Goal: Task Accomplishment & Management: Manage account settings

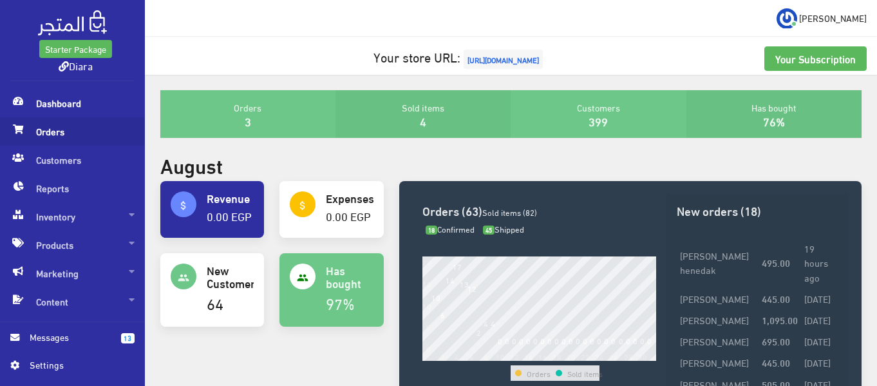
click at [122, 131] on span "Orders" at bounding box center [72, 131] width 124 height 28
click at [76, 137] on span "Orders" at bounding box center [72, 131] width 124 height 28
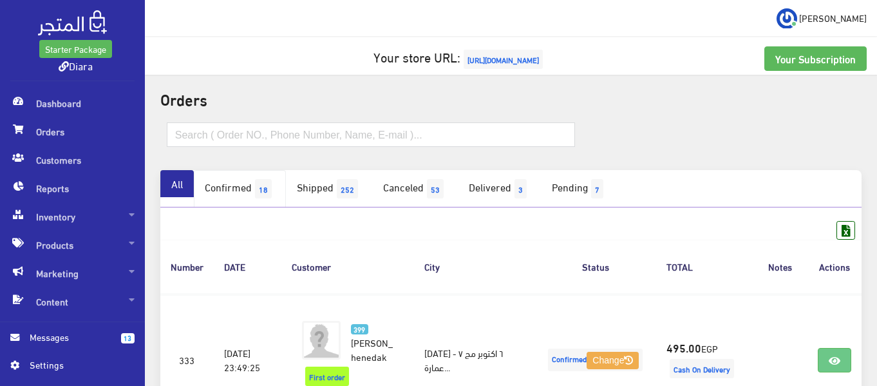
click at [240, 187] on link "Confirmed 18" at bounding box center [240, 188] width 92 height 37
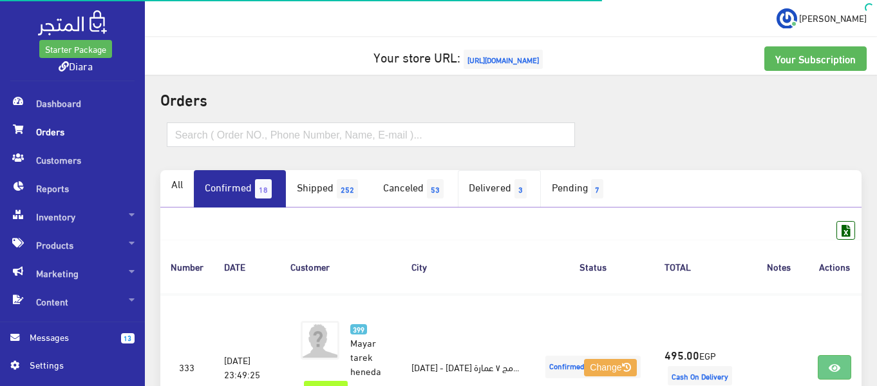
scroll to position [64, 0]
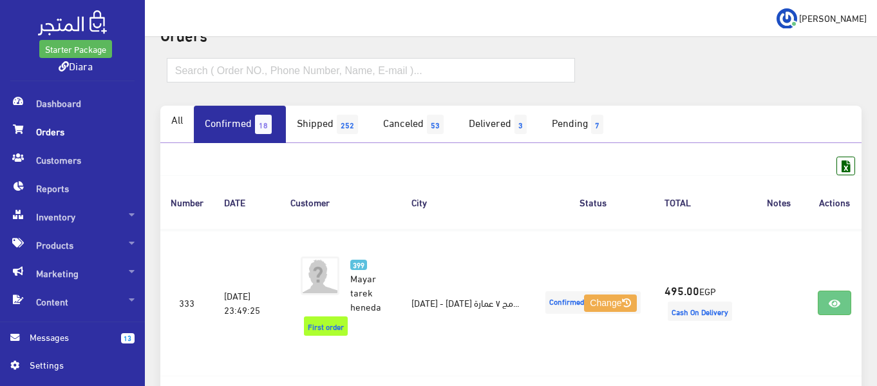
drag, startPoint x: 810, startPoint y: 287, endPoint x: 858, endPoint y: 115, distance: 179.2
click at [858, 114] on ul "All Confirmed 18 Shipped 252 Canceled 53 Delivered 3 7" at bounding box center [510, 124] width 701 height 37
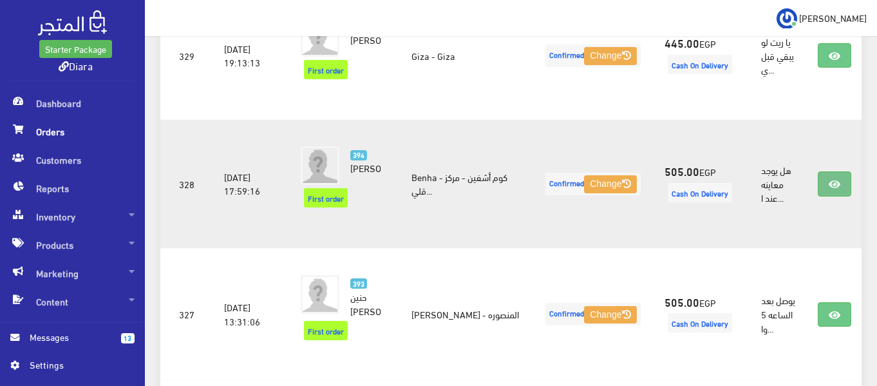
scroll to position [902, 0]
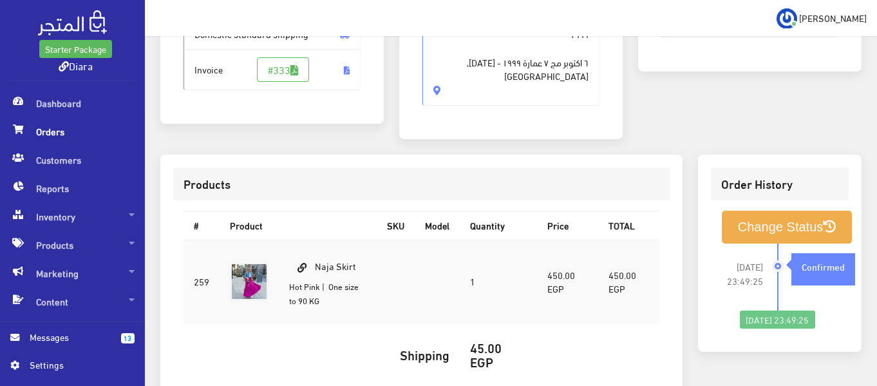
scroll to position [64, 0]
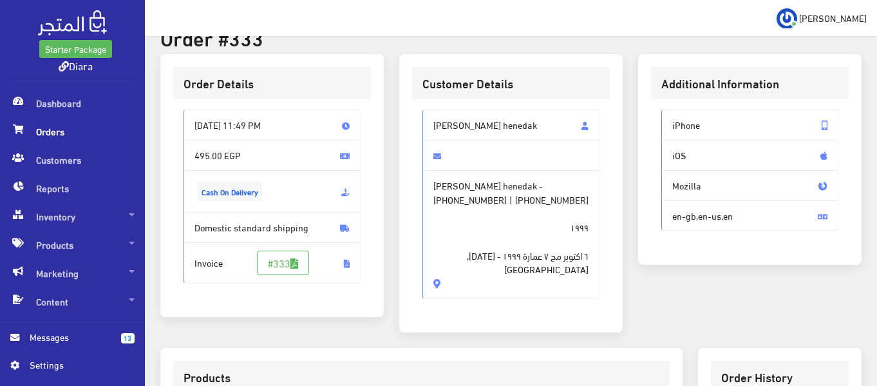
drag, startPoint x: 519, startPoint y: 126, endPoint x: 428, endPoint y: 129, distance: 91.5
click at [428, 129] on span "[PERSON_NAME] henedak" at bounding box center [510, 124] width 177 height 31
copy span "[PERSON_NAME] henedak"
click at [457, 206] on span "١٩٩٩ ٦ اكتوبر مج ٧ عمارة ١٩٩٩ - 6 Of October, Egypt" at bounding box center [510, 241] width 155 height 70
click at [457, 203] on span "+201003240176" at bounding box center [469, 200] width 73 height 14
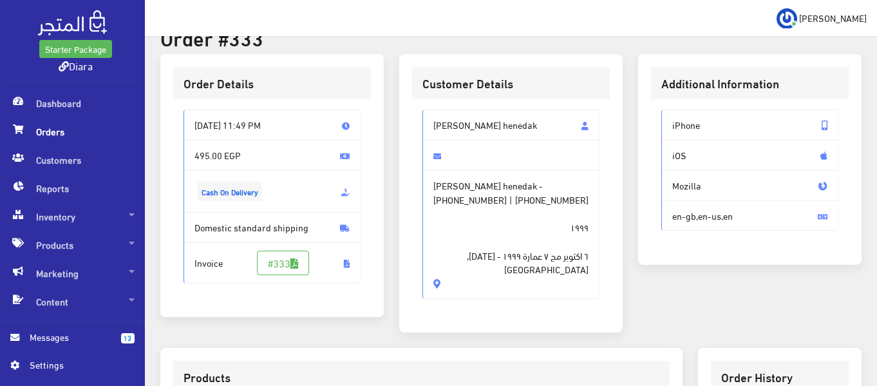
click at [457, 200] on span "[PHONE_NUMBER]" at bounding box center [469, 200] width 73 height 14
click at [457, 200] on span "+201003240176" at bounding box center [469, 200] width 73 height 14
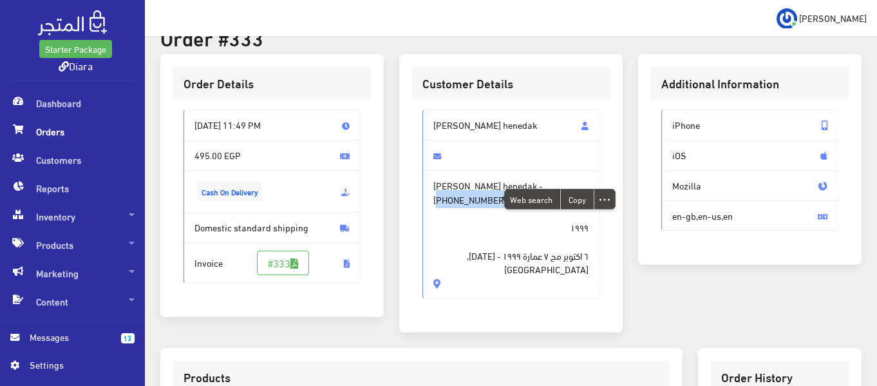
copy span "201003240176"
drag, startPoint x: 519, startPoint y: 270, endPoint x: 589, endPoint y: 254, distance: 72.0
click at [589, 254] on span "Mayar tarek henedak - +201003240176 | +201005132242 ١٩٩٩ ٦ اكتوبر مج ٧ عمارة ١٩…" at bounding box center [510, 234] width 177 height 129
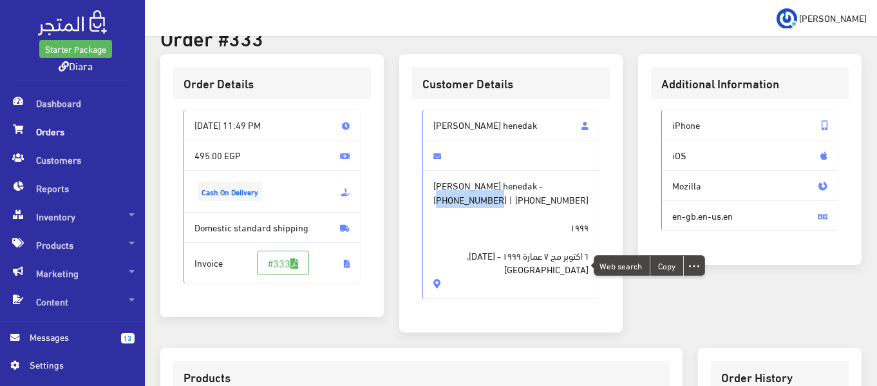
copy span "٦ اكتوبر مج ٧ عمارة ١٩٩٩ - 6 Of October, Egypt"
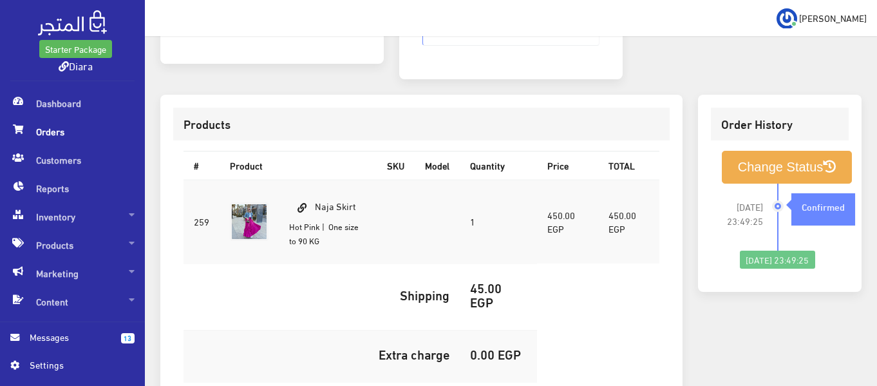
scroll to position [322, 0]
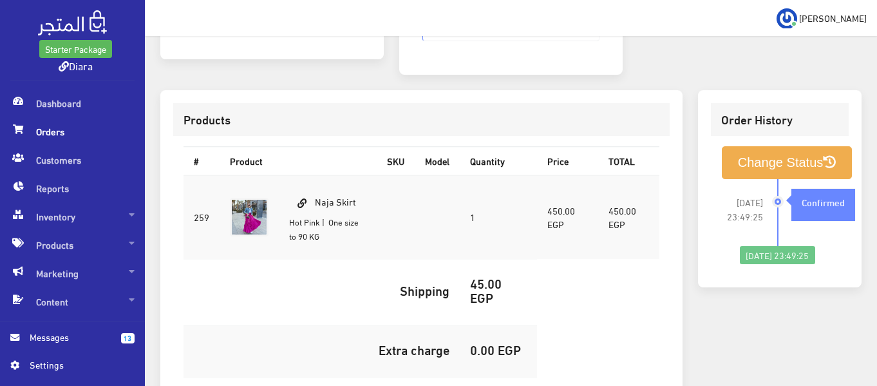
drag, startPoint x: 362, startPoint y: 209, endPoint x: 315, endPoint y: 202, distance: 47.6
click at [315, 202] on td "Naja Skirt Hot Pink | One size to 90 KG" at bounding box center [328, 217] width 98 height 84
copy td "Naja Skirt"
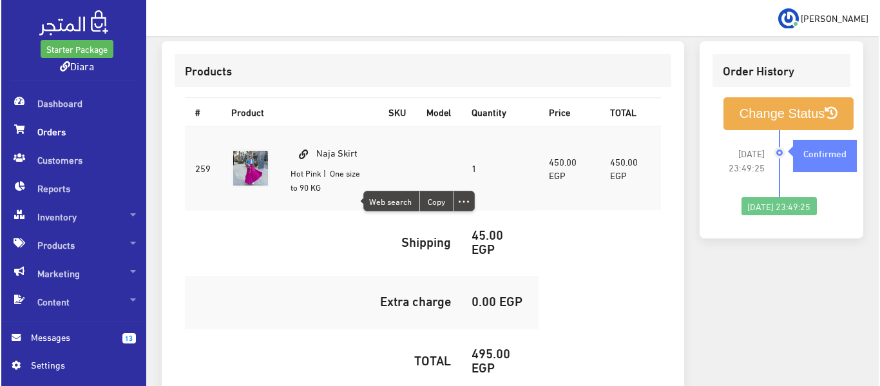
scroll to position [451, 0]
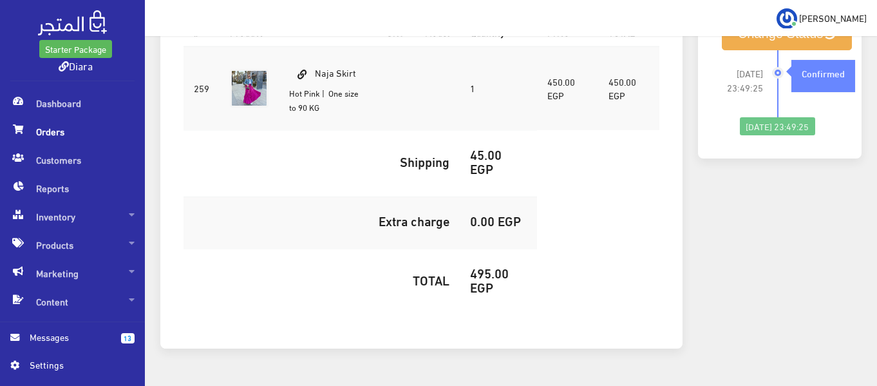
click at [482, 273] on h5 "495.00 EGP" at bounding box center [498, 279] width 57 height 28
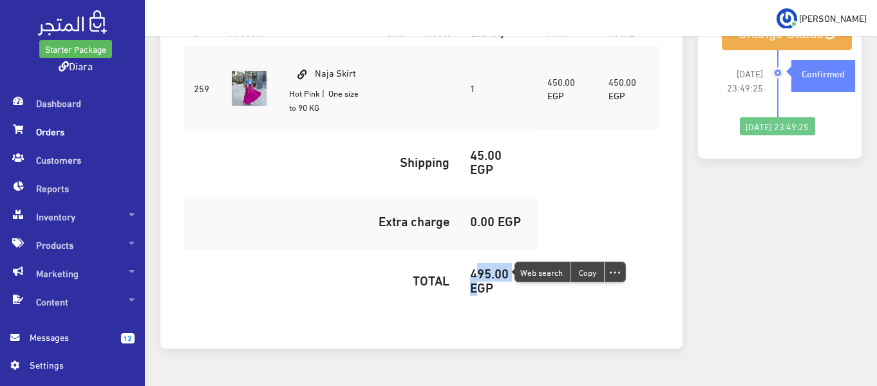
copy h5 "495.00"
click at [772, 44] on button "Change Status" at bounding box center [787, 33] width 131 height 33
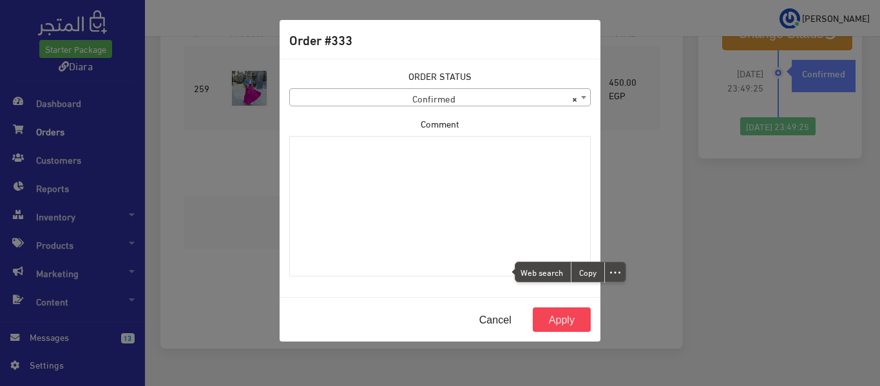
click at [492, 92] on span "× Confirmed" at bounding box center [440, 98] width 300 height 18
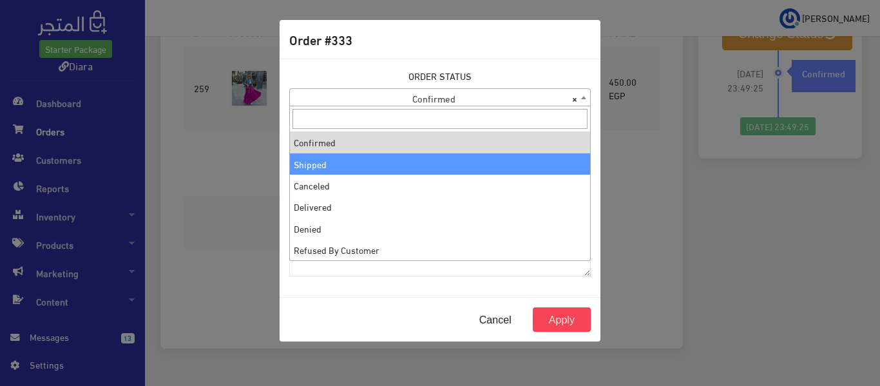
select select "2"
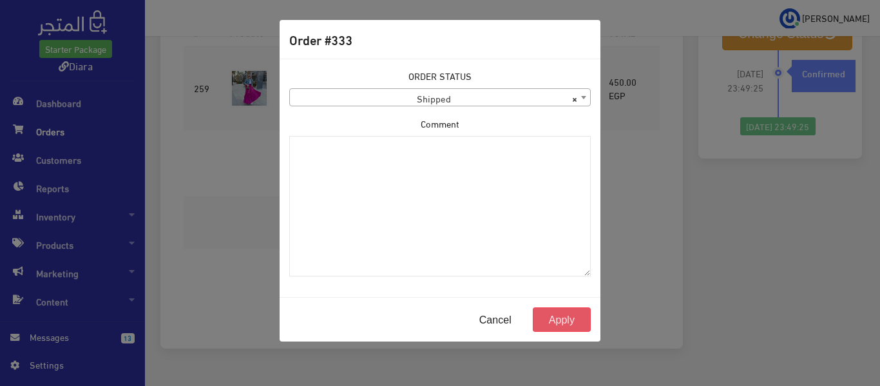
click at [542, 314] on button "Apply" at bounding box center [562, 319] width 58 height 24
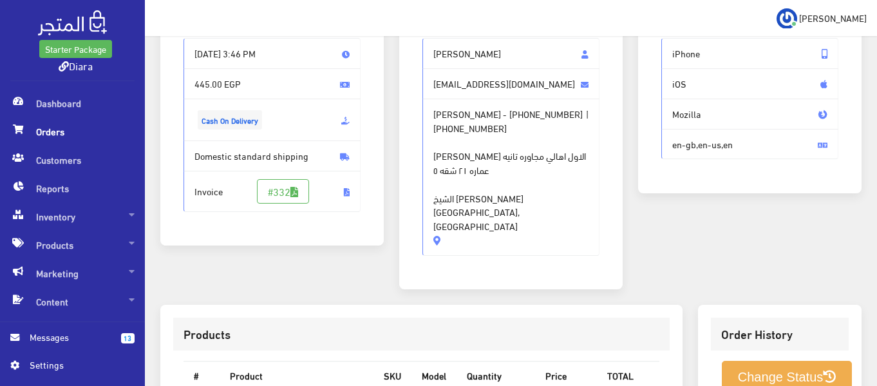
scroll to position [64, 0]
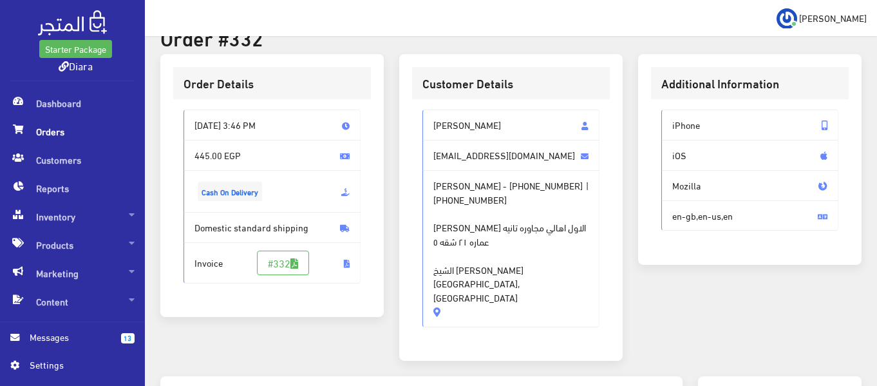
drag, startPoint x: 500, startPoint y: 127, endPoint x: 430, endPoint y: 128, distance: 70.2
click at [430, 128] on span "[PERSON_NAME]" at bounding box center [510, 124] width 177 height 31
copy span "[PERSON_NAME]"
click at [538, 190] on span "+201283492034" at bounding box center [545, 185] width 73 height 14
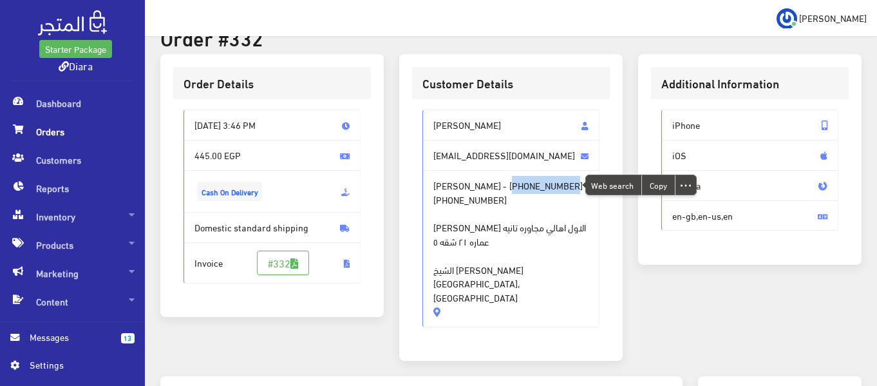
copy span "201283492034"
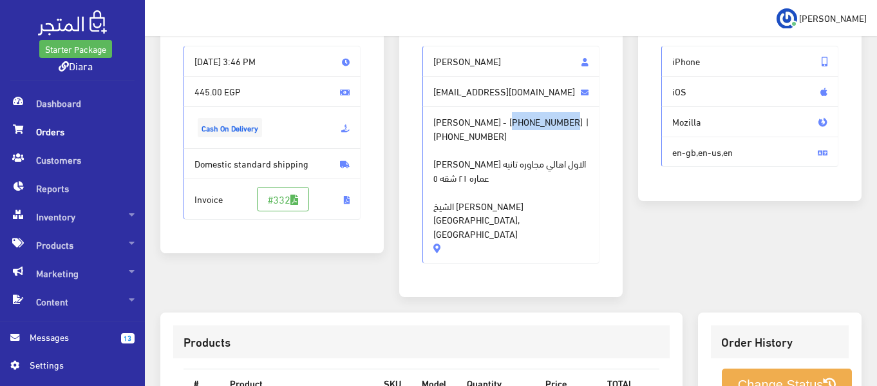
scroll to position [129, 0]
drag, startPoint x: 496, startPoint y: 210, endPoint x: 593, endPoint y: 160, distance: 108.6
click at [593, 160] on span "Nourhan Bassem - +201283492034 | +201283492034 الشيخ زايد الحي الاول اهالي مجاو…" at bounding box center [510, 184] width 177 height 157
copy span "الشيخ زايد الحي الاول اهالي مجاوره تانيه عماره ٢١ شقه ٥ الشيخ زايد - Giza, Egypt"
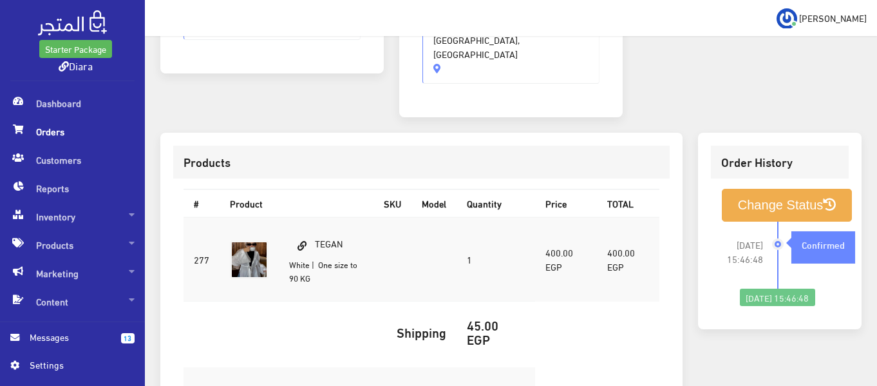
scroll to position [322, 0]
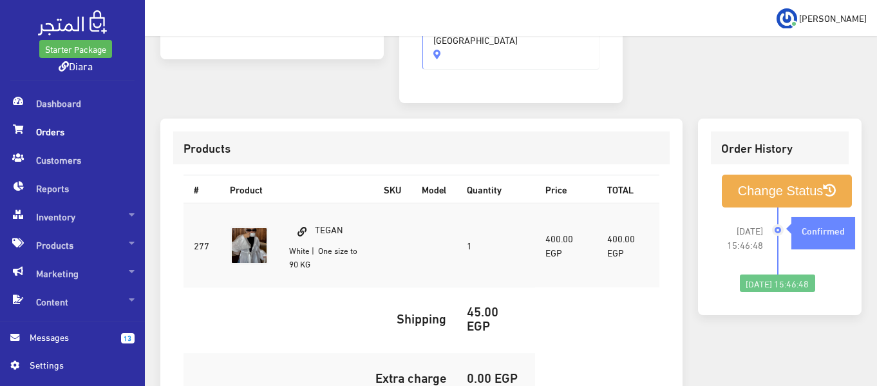
click at [347, 203] on td "TEGAN White | One size to 90 KG" at bounding box center [326, 245] width 95 height 84
click at [336, 203] on td "TEGAN White | One size to 90 KG" at bounding box center [326, 245] width 95 height 84
click at [337, 203] on td "TEGAN White | One size to 90 KG" at bounding box center [326, 245] width 95 height 84
copy td "TEGAN"
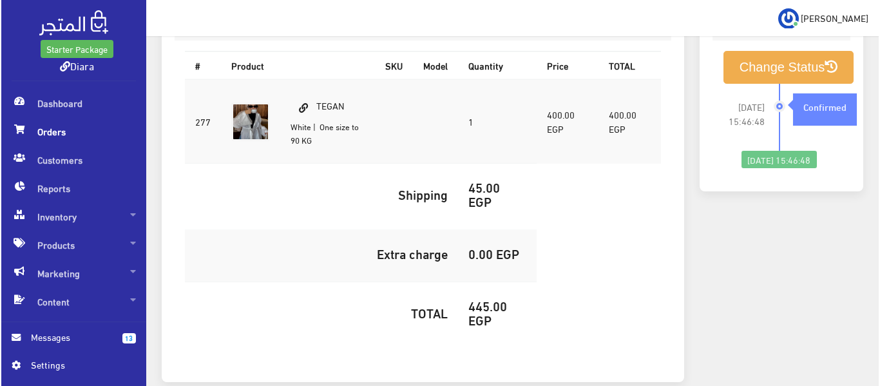
scroll to position [451, 0]
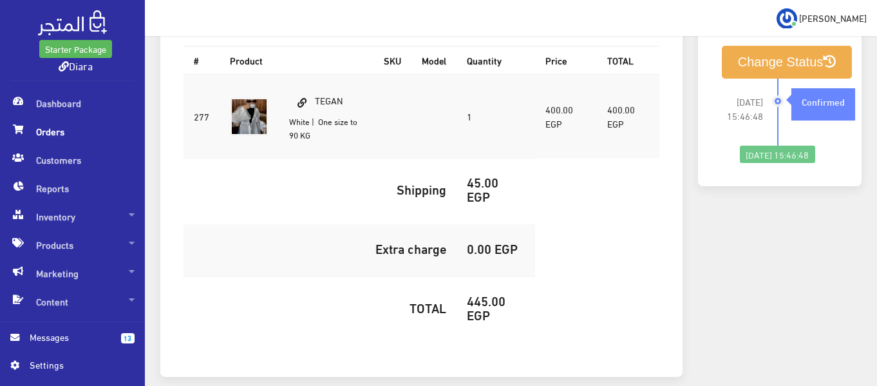
click at [472, 293] on h5 "445.00 EGP" at bounding box center [496, 307] width 58 height 28
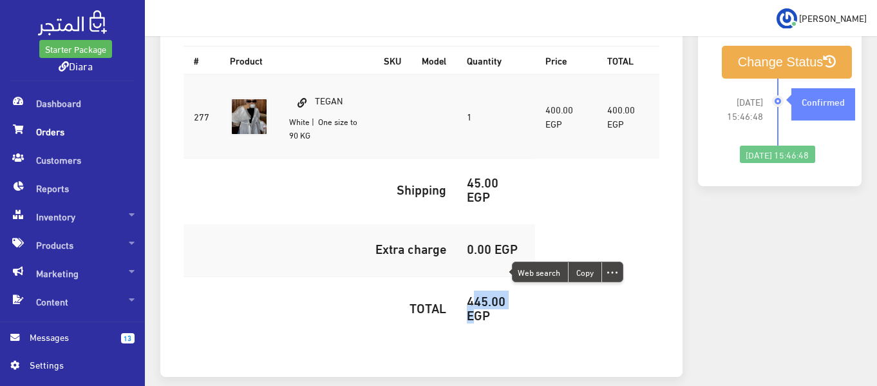
copy h5 "445.00"
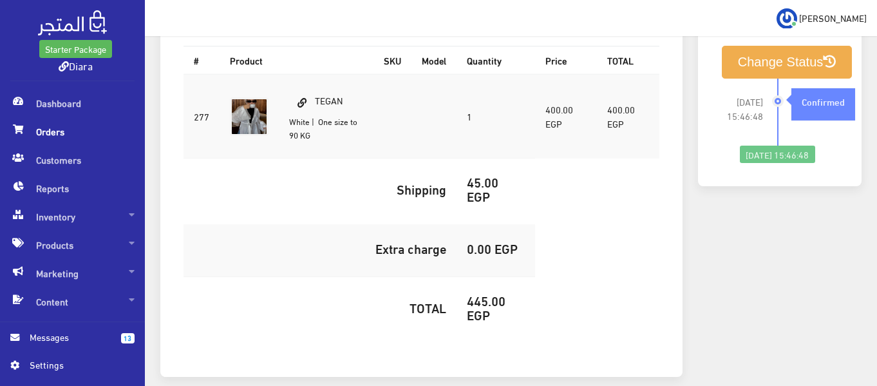
click at [732, 79] on li "2025-08-09 15:46:48 Confirmed" at bounding box center [779, 112] width 117 height 67
click at [735, 46] on button "Change Status" at bounding box center [787, 62] width 131 height 33
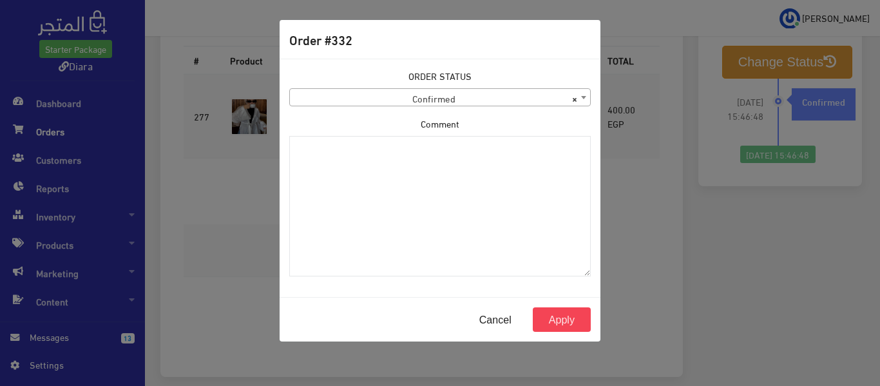
click at [477, 93] on span "× Confirmed" at bounding box center [440, 98] width 300 height 18
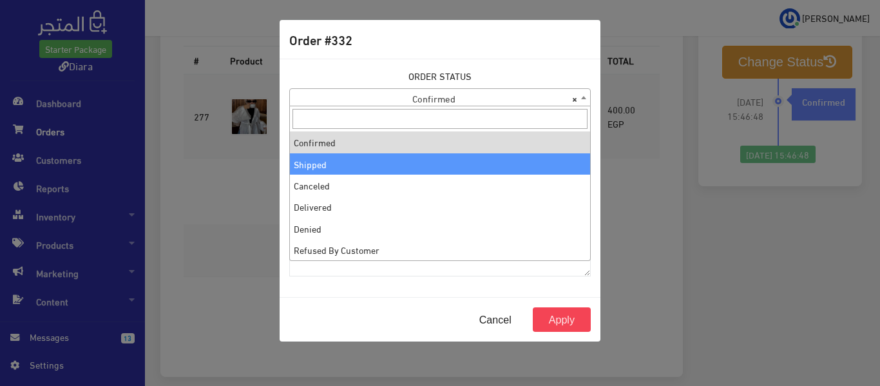
select select "2"
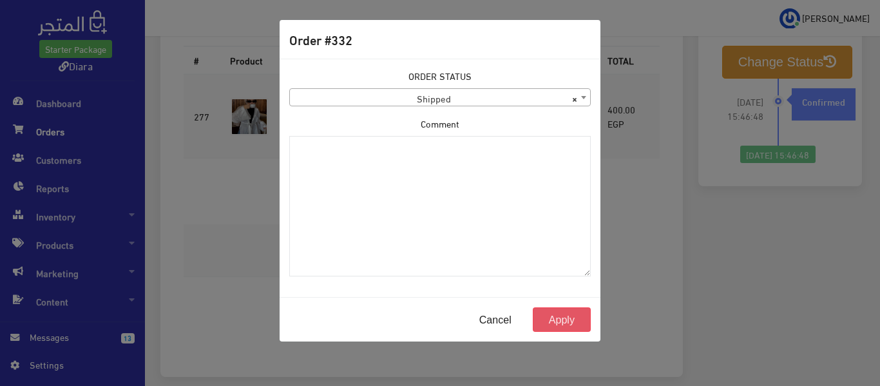
click at [542, 307] on button "Apply" at bounding box center [562, 319] width 58 height 24
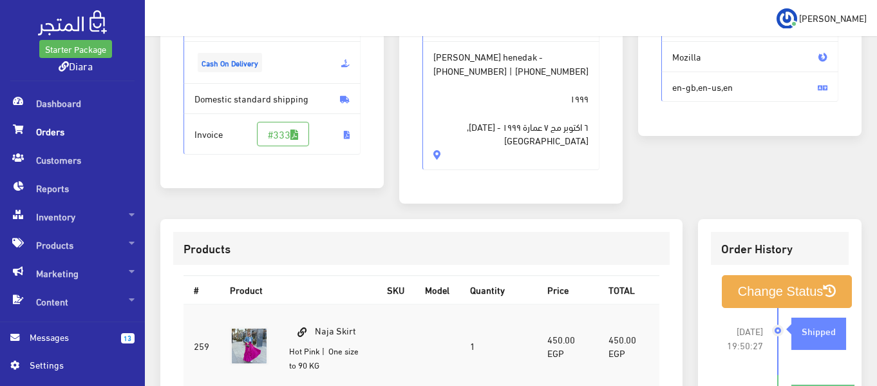
scroll to position [386, 0]
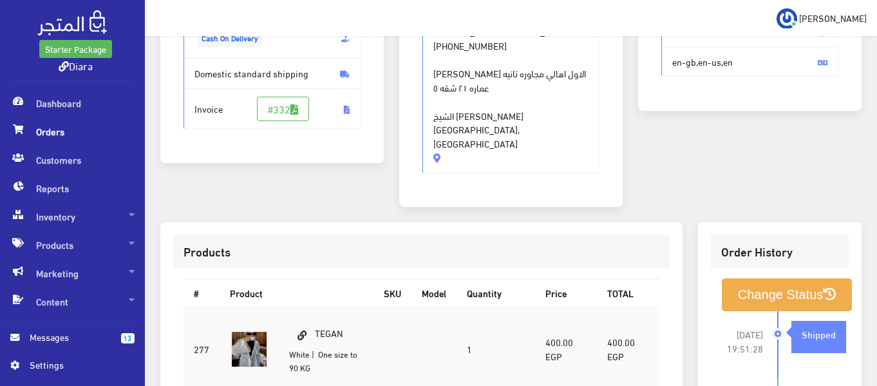
scroll to position [258, 0]
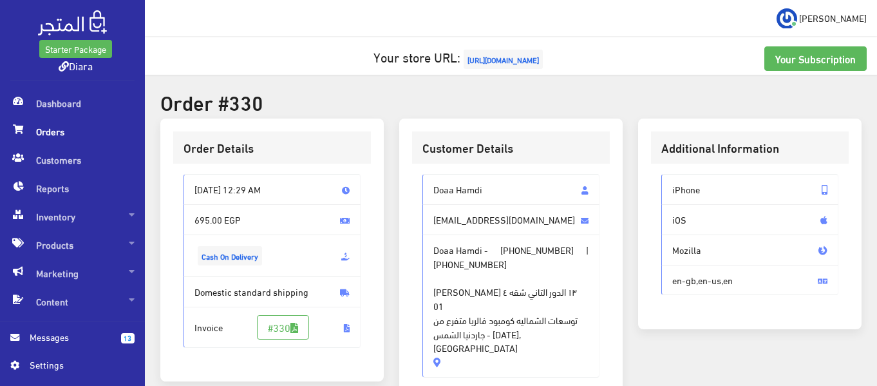
click at [434, 186] on span "Doaa Hamdi" at bounding box center [510, 189] width 177 height 31
copy span "Doaa Hamdi"
click at [523, 246] on span "[PHONE_NUMBER]" at bounding box center [536, 250] width 73 height 14
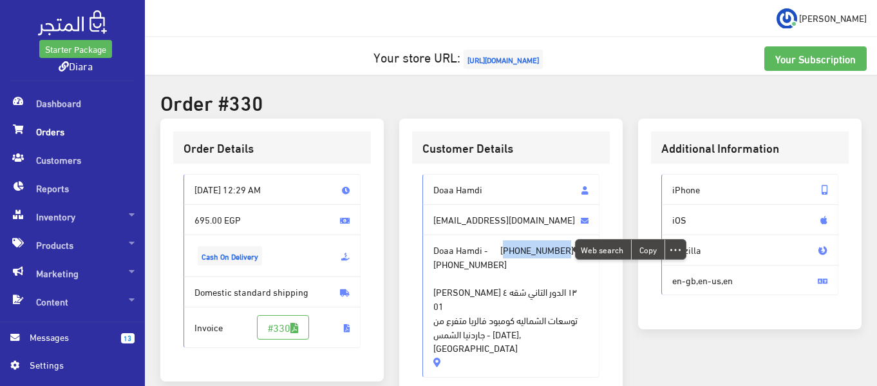
copy span "201117737266"
drag, startPoint x: 452, startPoint y: 335, endPoint x: 589, endPoint y: 287, distance: 144.6
click at [589, 287] on span "Doaa Hamdi - +201117737266 | +201117737266 عماره ١٣ الدور التاني شقه ٤ 01 توسعا…" at bounding box center [510, 305] width 177 height 143
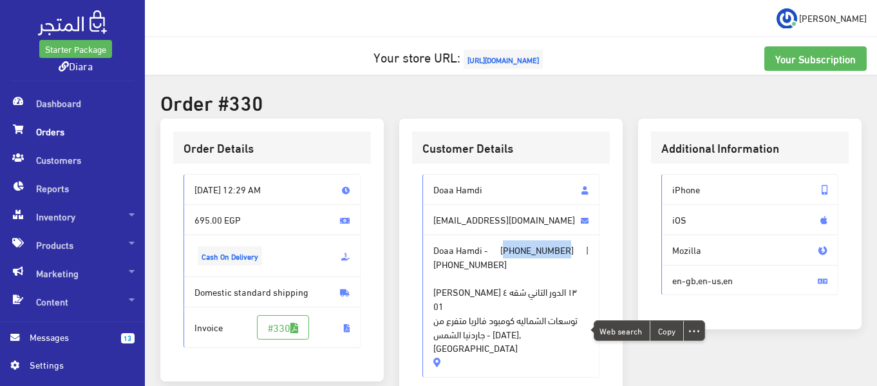
copy span "عماره ١٣ الدور التاني شقه ٤ 01 توسعات الشماليه كومبود فالريا متفرع من جاردنيا ا…"
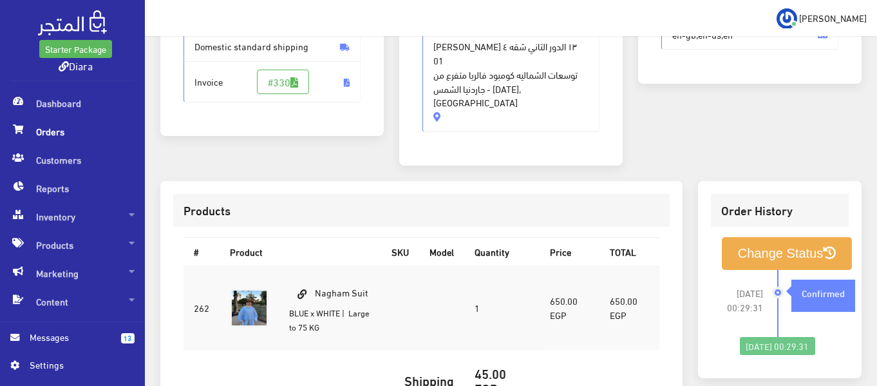
scroll to position [258, 0]
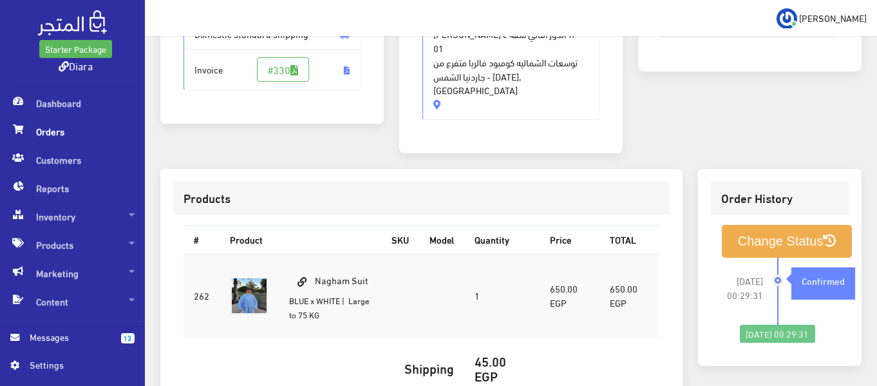
drag, startPoint x: 371, startPoint y: 265, endPoint x: 318, endPoint y: 265, distance: 52.8
click at [318, 265] on td "Nagham Suit BLUE x WHITE | Large to 75 KG" at bounding box center [330, 296] width 103 height 84
copy td "Nagham Suit"
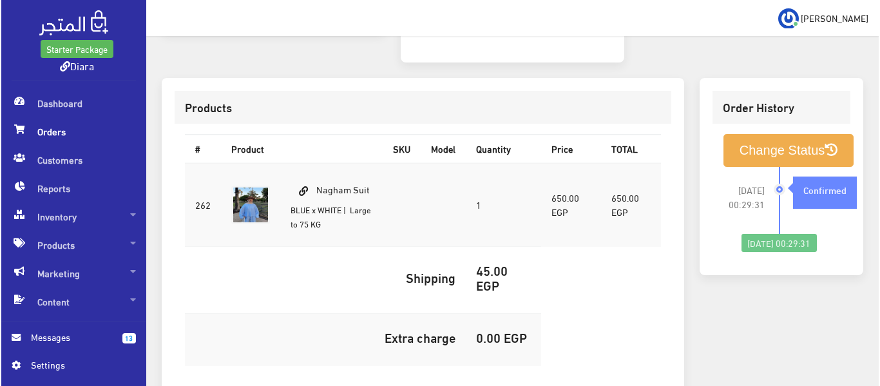
scroll to position [386, 0]
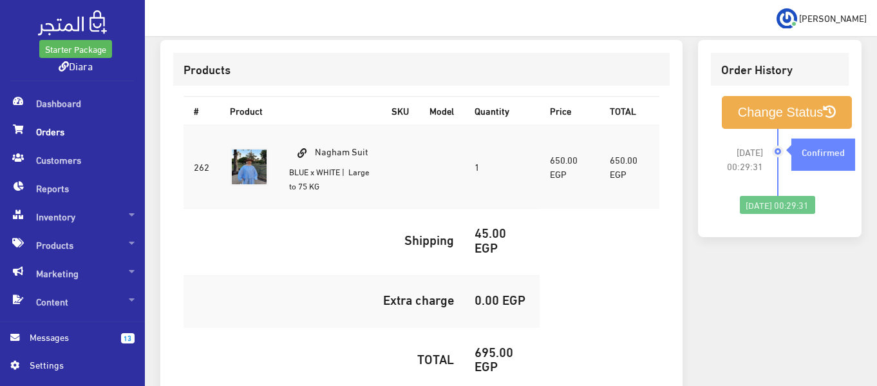
click at [493, 344] on h5 "695.00 EGP" at bounding box center [502, 358] width 55 height 28
copy h5 "695.00"
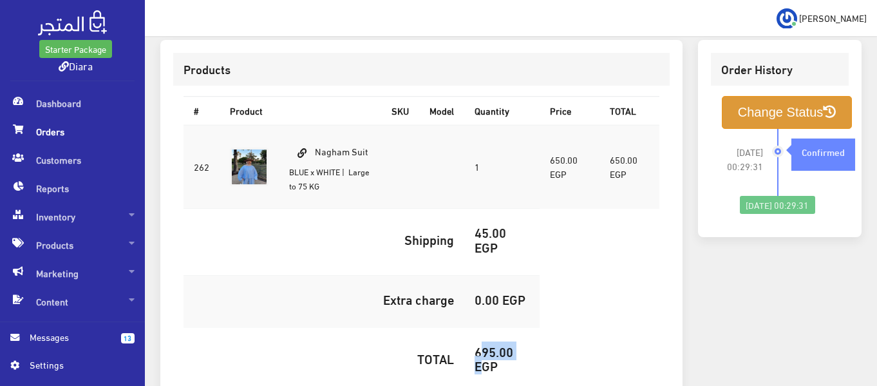
click at [765, 104] on button "Change Status" at bounding box center [787, 112] width 131 height 33
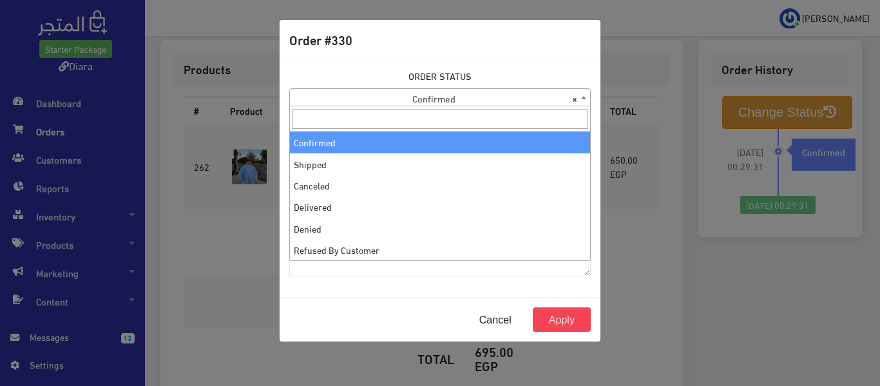
click at [487, 95] on span "× Confirmed" at bounding box center [440, 98] width 300 height 18
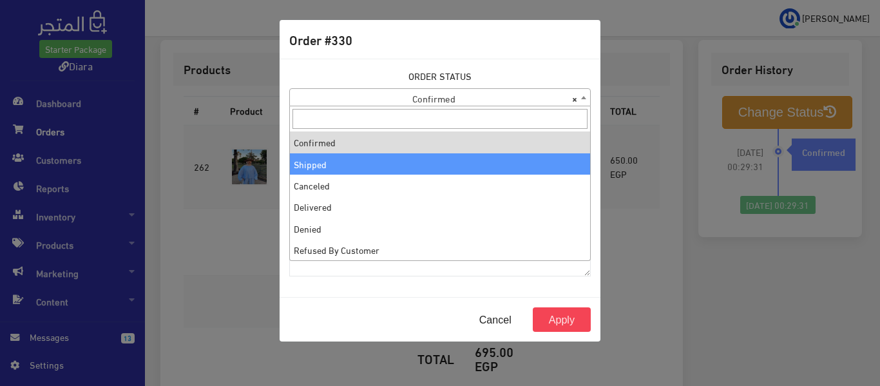
select select "2"
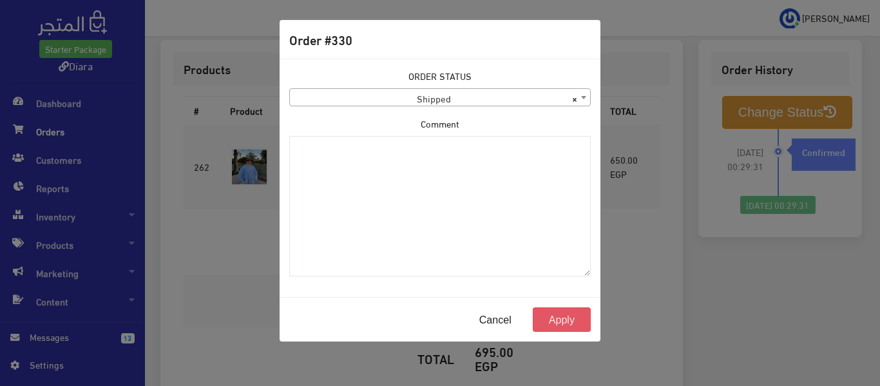
click at [547, 311] on button "Apply" at bounding box center [562, 319] width 58 height 24
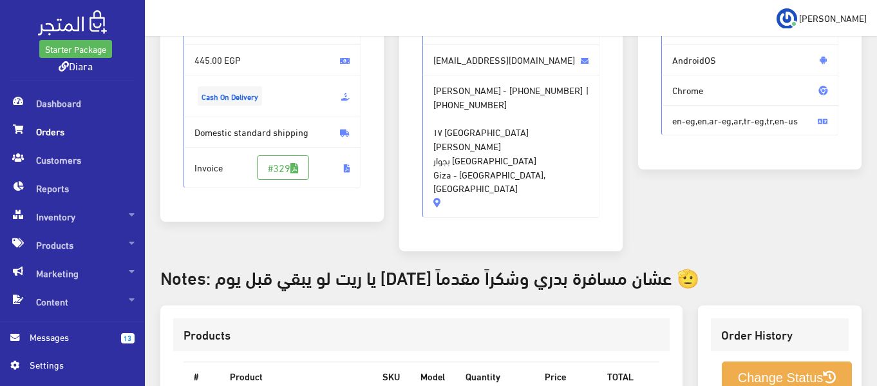
scroll to position [129, 0]
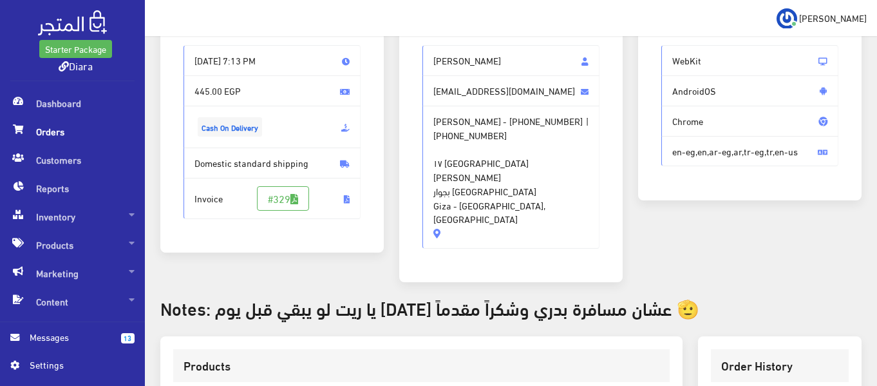
drag, startPoint x: 502, startPoint y: 58, endPoint x: 432, endPoint y: 67, distance: 70.1
click at [432, 67] on span "[PERSON_NAME]" at bounding box center [510, 60] width 177 height 31
copy span "مريم احمد طلعت"
click at [545, 115] on span "+201028229955" at bounding box center [545, 121] width 73 height 14
click at [545, 119] on span "+201028229955" at bounding box center [545, 121] width 73 height 14
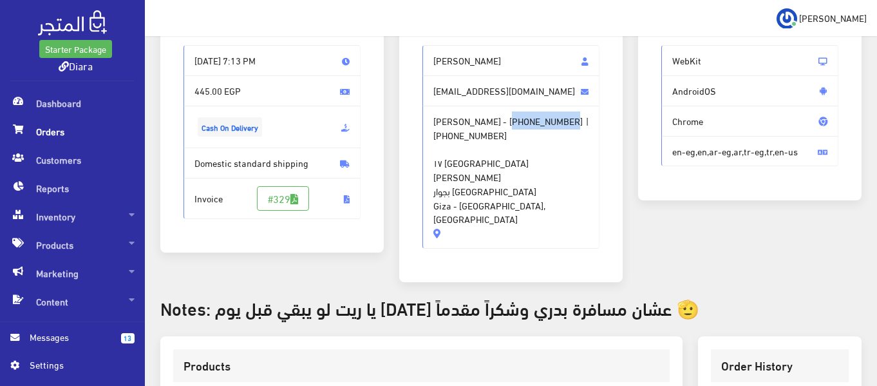
click at [545, 118] on span "+201028229955" at bounding box center [545, 121] width 73 height 14
copy span "201028229955"
drag, startPoint x: 487, startPoint y: 187, endPoint x: 569, endPoint y: 158, distance: 86.8
click at [569, 158] on span "مريم احمد طلعت - +201028229955 | +201028229990 ١٧ شارع رضوان بن الطبيب - شارع م…" at bounding box center [510, 177] width 177 height 143
copy span "١٧ شارع رضوان بن الطبيب - شارع مراد بجوار حديقة الحيوان Giza - Giza, Egypt"
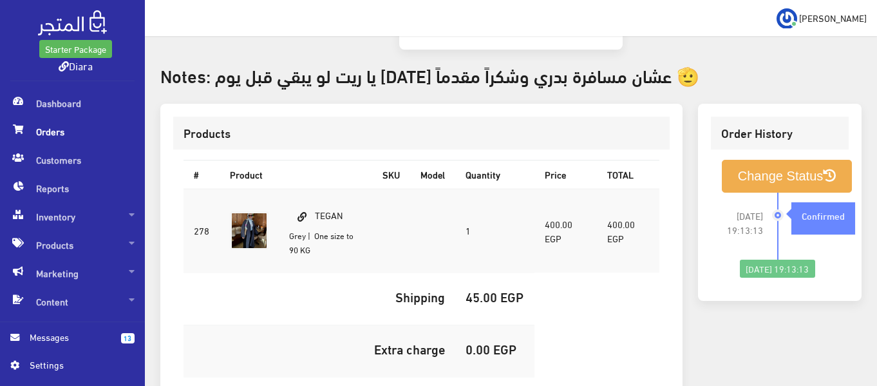
scroll to position [386, 0]
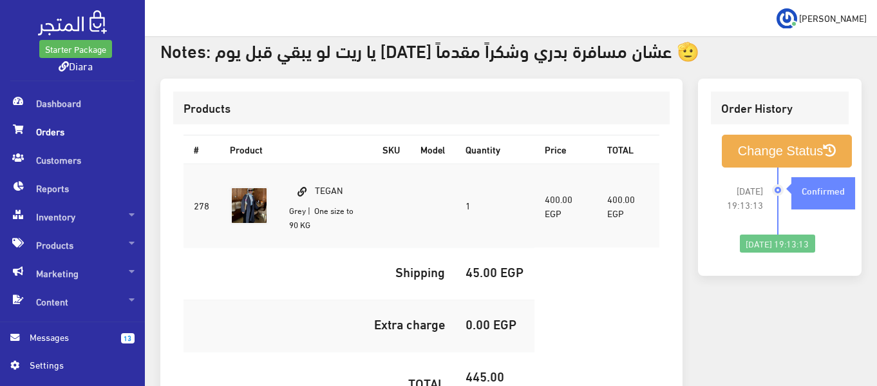
click at [332, 164] on td "TEGAN Grey | One size to 90 KG" at bounding box center [325, 206] width 93 height 84
copy td "TEGAN"
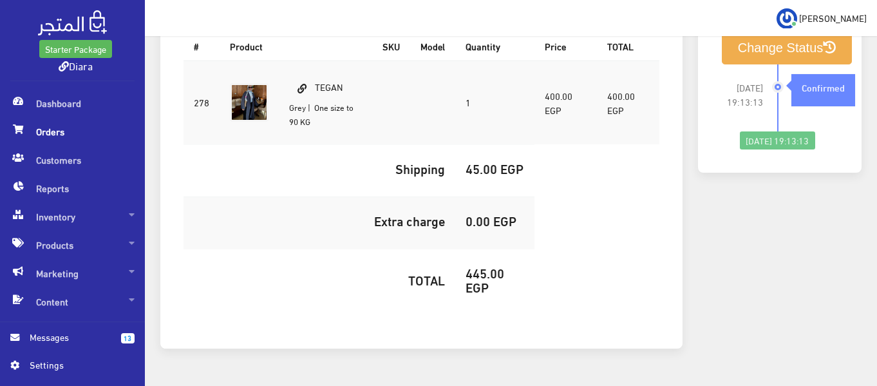
scroll to position [495, 0]
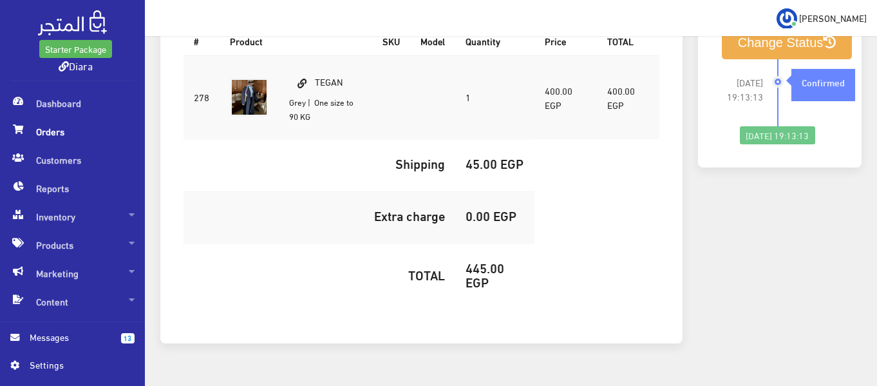
click at [477, 260] on h5 "445.00 EGP" at bounding box center [495, 274] width 59 height 28
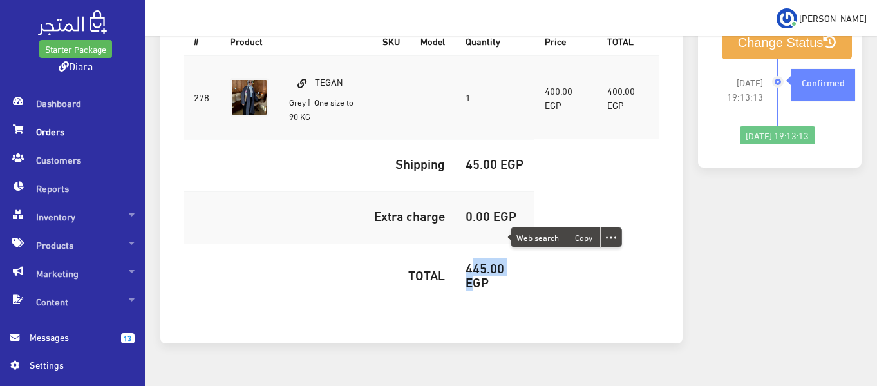
copy h5 "445.00"
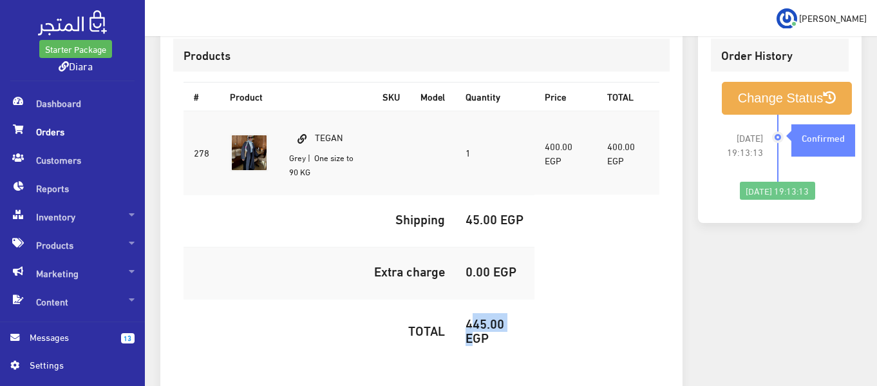
scroll to position [366, 0]
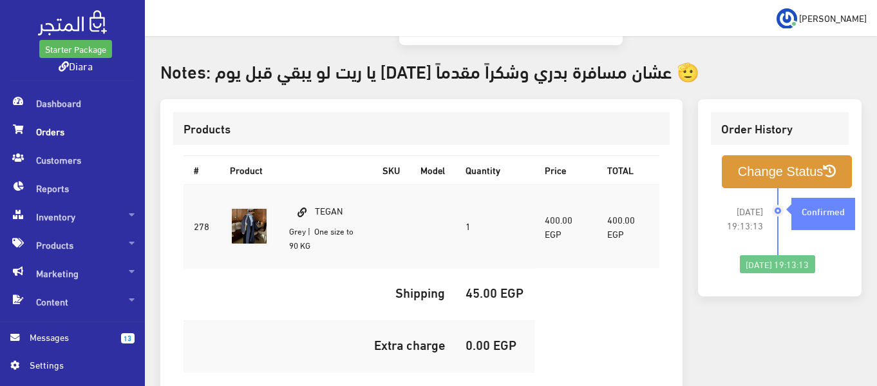
click at [728, 155] on button "Change Status" at bounding box center [787, 171] width 131 height 33
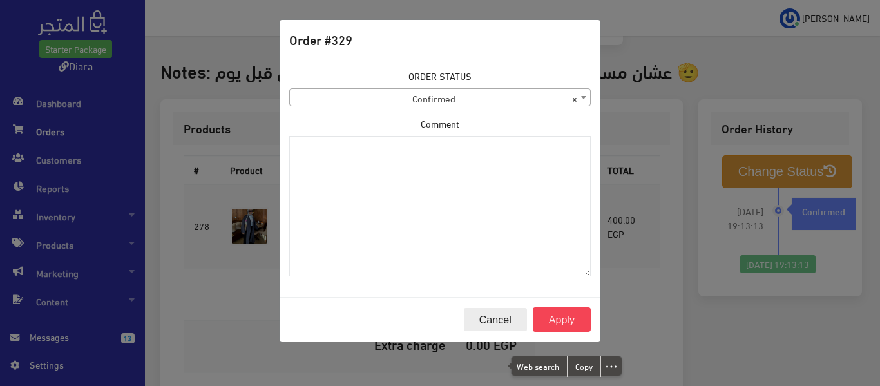
click at [495, 321] on button "Cancel" at bounding box center [495, 319] width 64 height 24
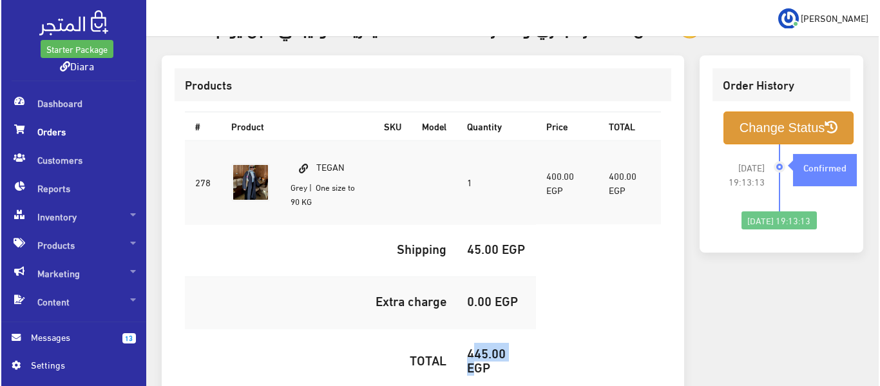
scroll to position [430, 0]
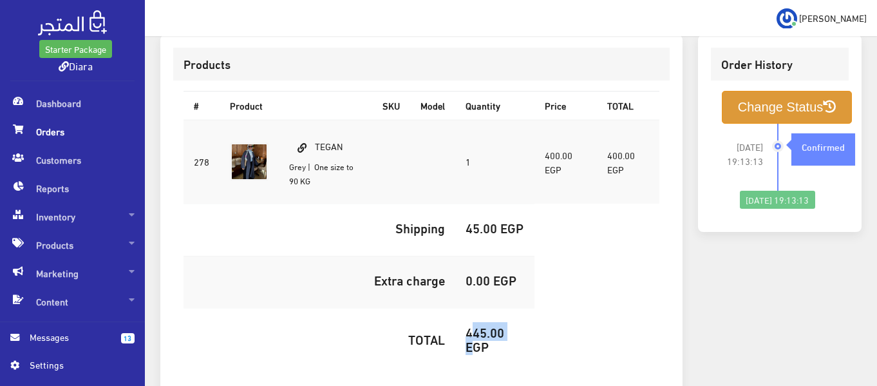
click at [744, 91] on button "Change Status" at bounding box center [787, 107] width 131 height 33
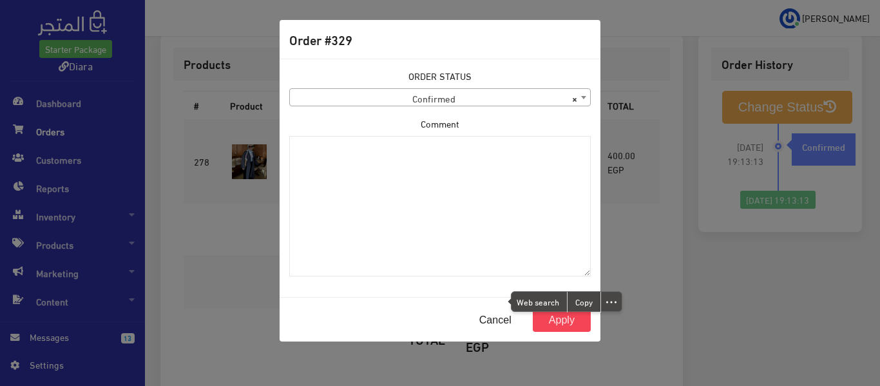
click at [525, 96] on span "× Confirmed" at bounding box center [440, 98] width 300 height 18
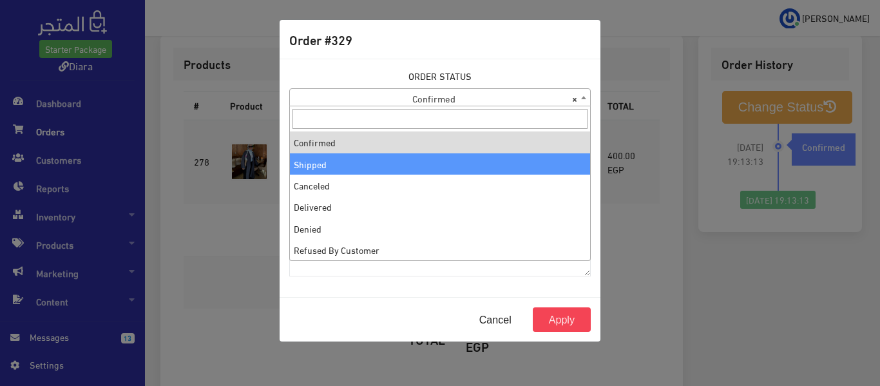
select select "2"
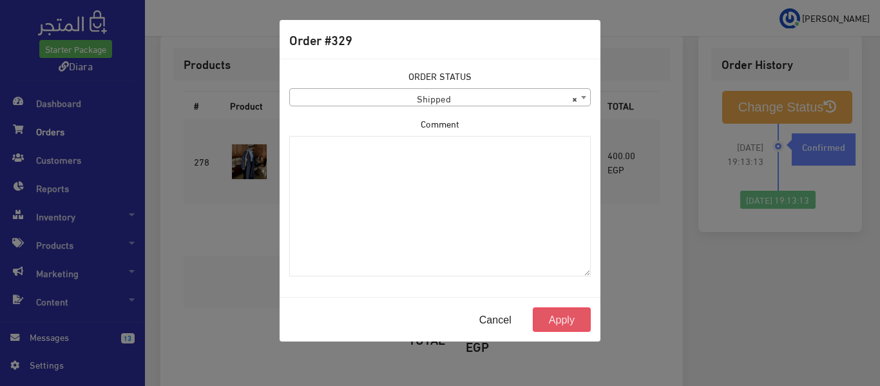
click at [563, 317] on button "Apply" at bounding box center [562, 319] width 58 height 24
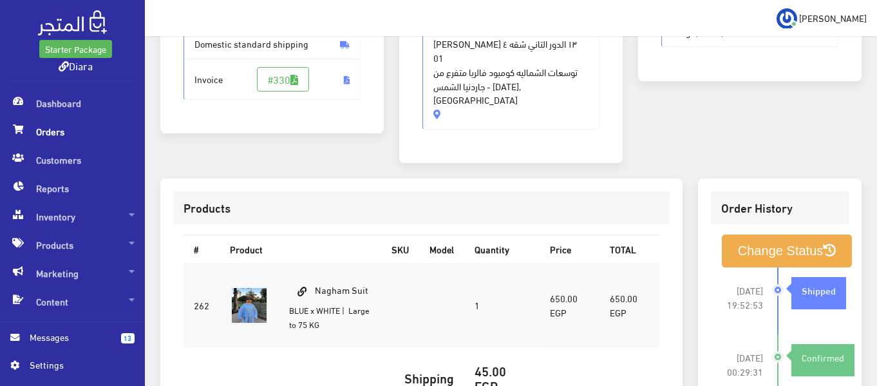
scroll to position [322, 0]
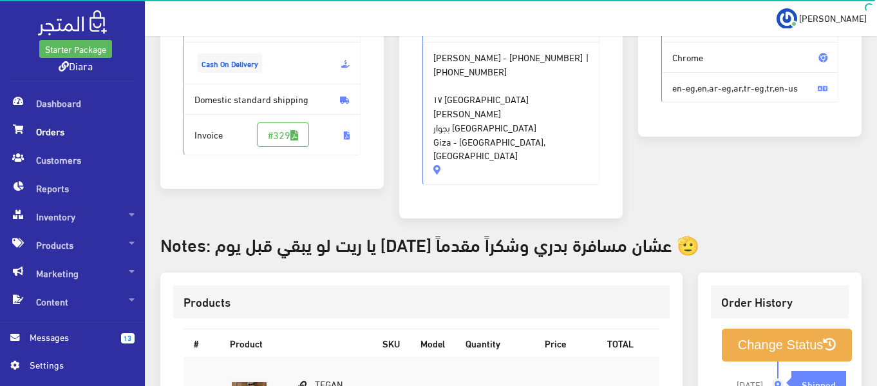
scroll to position [193, 0]
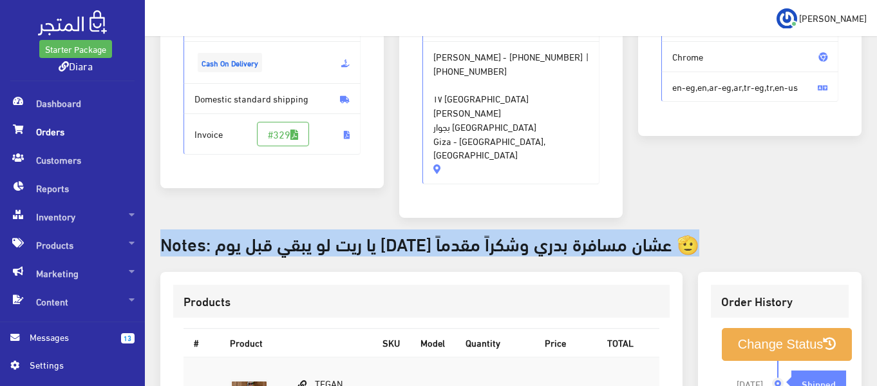
drag, startPoint x: 161, startPoint y: 221, endPoint x: 666, endPoint y: 227, distance: 505.5
click at [666, 227] on div "Order #329 Order Details [DATE] 7:13 PM" at bounding box center [511, 279] width 732 height 794
copy h3 "Notes: يا ريت لو يبقي قبل يوم [DATE] عشان مسافرة بدري وشكراً مقدماً 🫡"
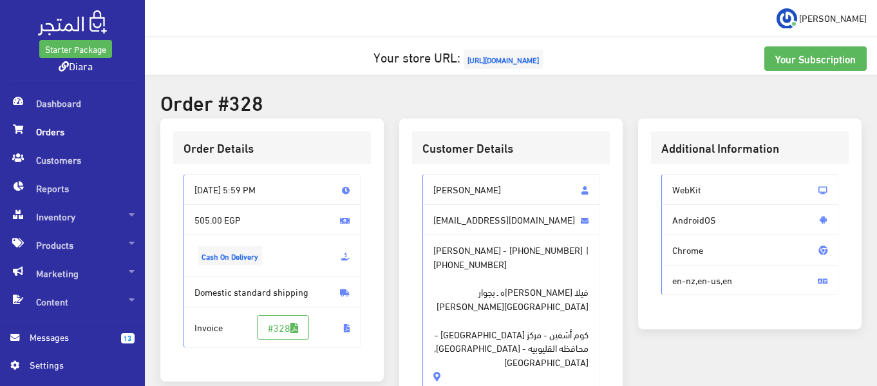
drag, startPoint x: 533, startPoint y: 193, endPoint x: 423, endPoint y: 194, distance: 110.1
click at [423, 194] on span "Heba Sayed Abdalkader" at bounding box center [510, 189] width 177 height 31
copy span "Heba Sayed Abdalkader"
click at [507, 260] on span "[PHONE_NUMBER]" at bounding box center [469, 264] width 73 height 14
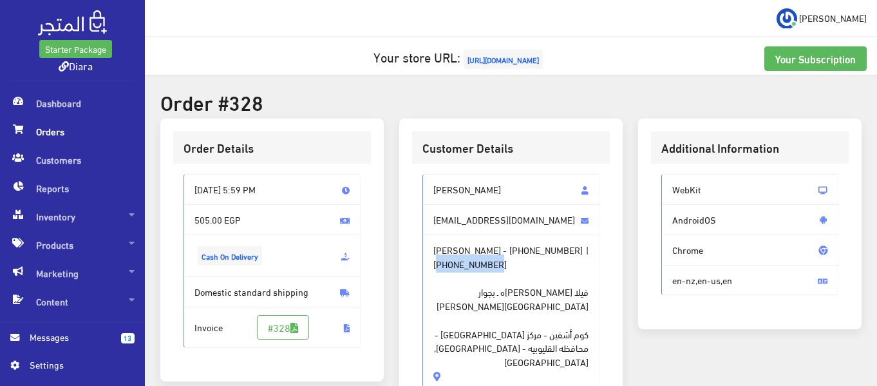
copy span "201281341905"
drag, startPoint x: 487, startPoint y: 335, endPoint x: 592, endPoint y: 291, distance: 113.1
click at [592, 291] on span "Heba Sayed Abdalkader - +201281341905 | +201281341905 فيلا سيد سماره ـ بجوار مس…" at bounding box center [510, 312] width 177 height 157
copy span "فيلا سيد سماره ـ بجوار مسجد ابو شويه كوم أشفين - مركز قليوب - محافظه القليوبيه …"
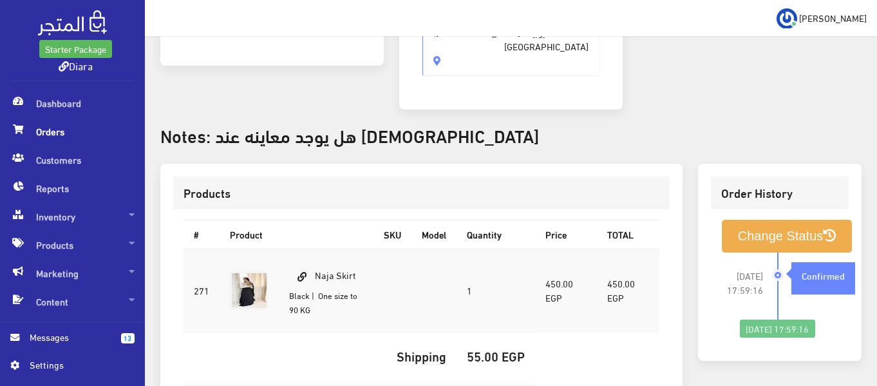
scroll to position [322, 0]
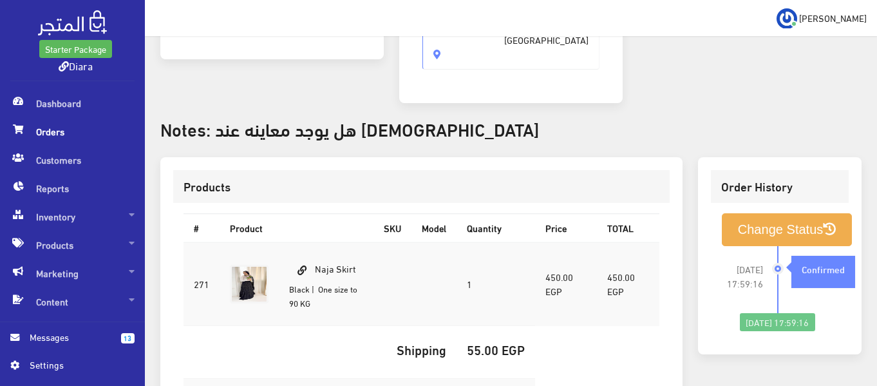
drag, startPoint x: 327, startPoint y: 245, endPoint x: 319, endPoint y: 245, distance: 8.4
click at [319, 245] on td "Naja Skirt Black | One size to 90 KG" at bounding box center [326, 284] width 95 height 84
copy td "Naja Skirt"
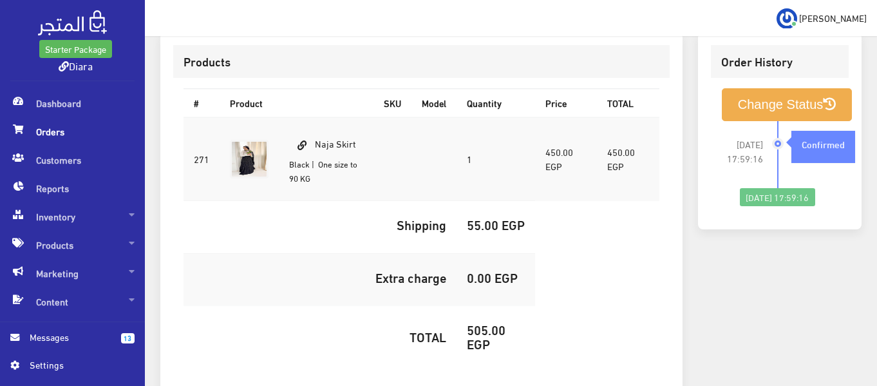
scroll to position [451, 0]
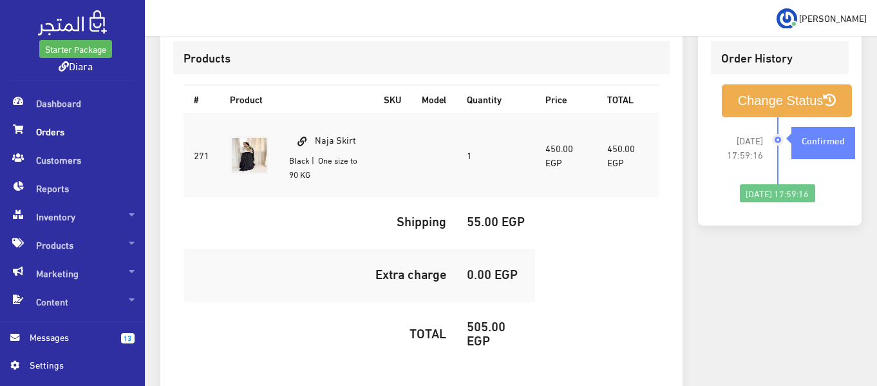
click at [472, 318] on h5 "505.00 EGP" at bounding box center [496, 332] width 58 height 28
copy h5 "505.00"
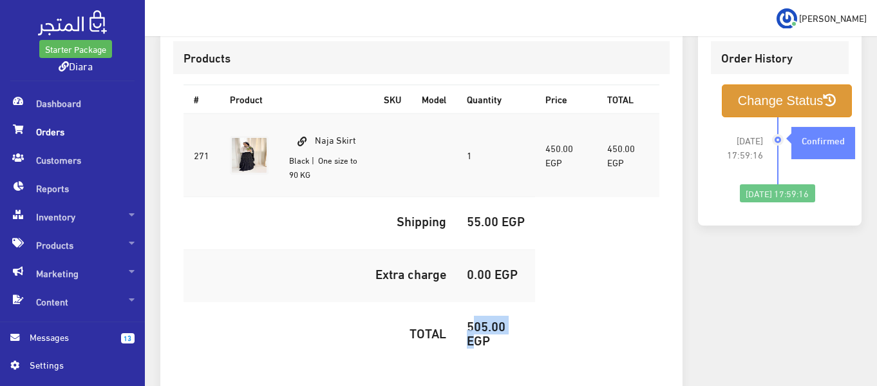
click at [749, 84] on button "Change Status" at bounding box center [787, 100] width 131 height 33
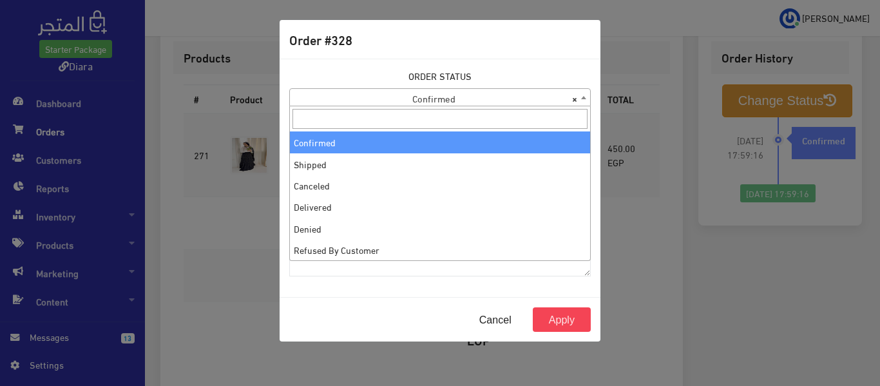
click at [520, 99] on span "× Confirmed" at bounding box center [440, 98] width 300 height 18
select select "2"
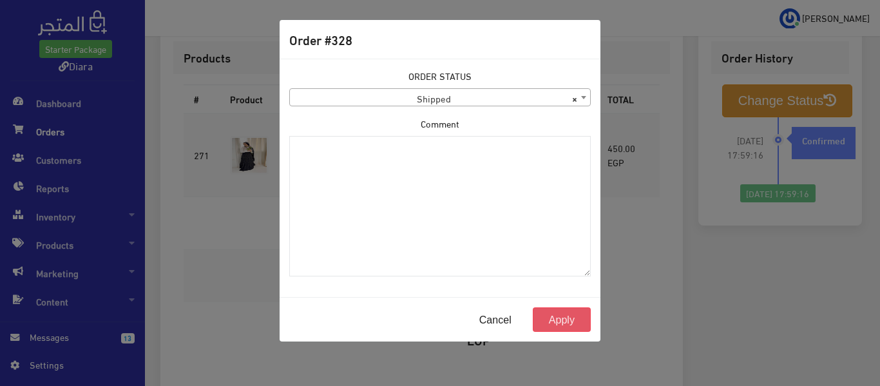
click at [538, 307] on button "Apply" at bounding box center [562, 319] width 58 height 24
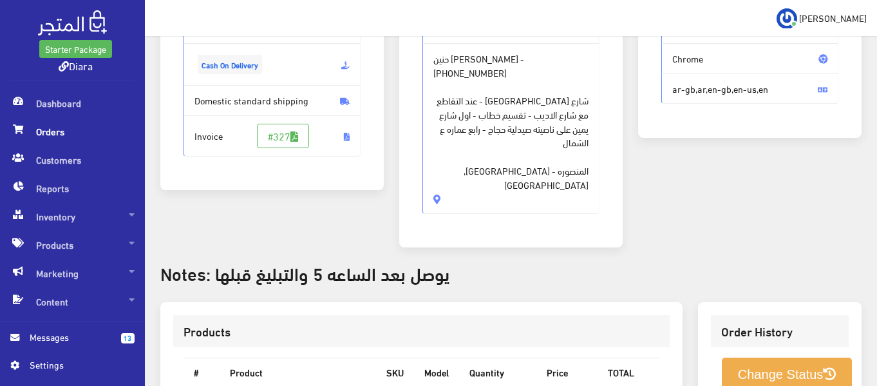
scroll to position [64, 0]
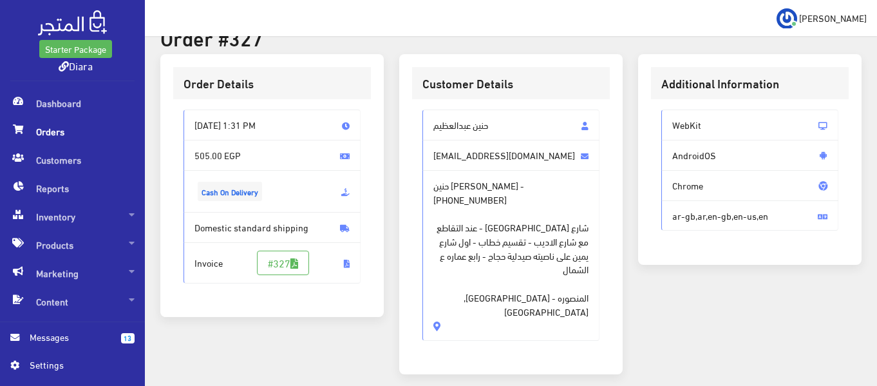
drag, startPoint x: 503, startPoint y: 129, endPoint x: 436, endPoint y: 128, distance: 67.0
click at [436, 128] on span "حنين عبدالعظيم" at bounding box center [510, 124] width 177 height 31
copy span "حنين عبدالعظيم"
click at [507, 193] on span "[PHONE_NUMBER]" at bounding box center [469, 200] width 73 height 14
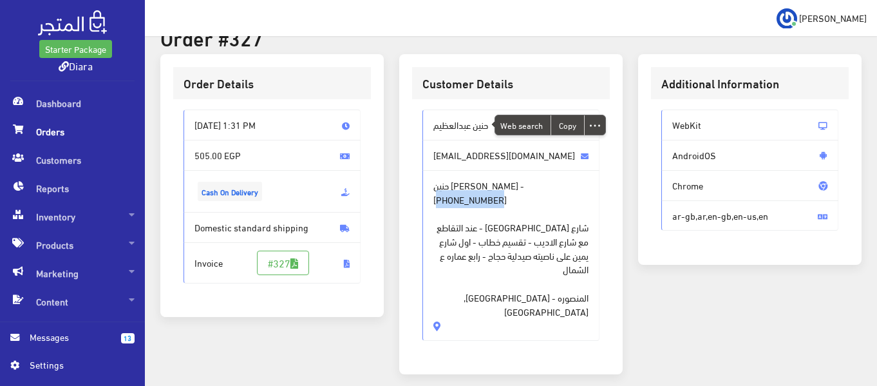
click at [507, 193] on span "[PHONE_NUMBER]" at bounding box center [469, 200] width 73 height 14
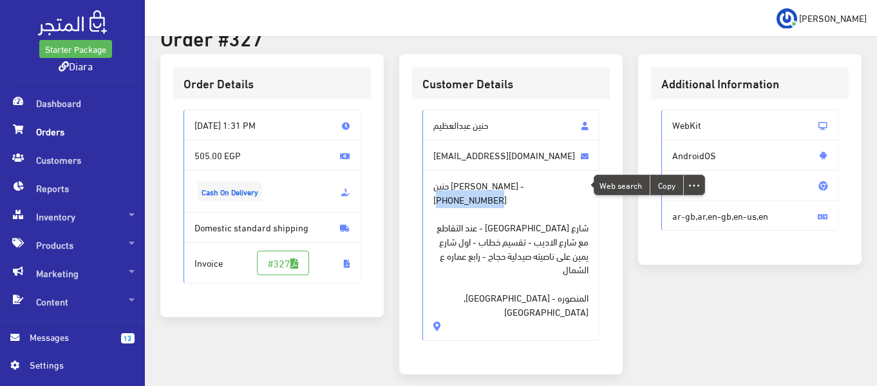
copy span "201027484284"
drag, startPoint x: 466, startPoint y: 267, endPoint x: 596, endPoint y: 214, distance: 139.8
click at [596, 214] on span "حنين عبدالعظيم - +201027484284 شارع سامية الجمل - عند التقاطع مع شارع الاديب - …" at bounding box center [510, 255] width 177 height 171
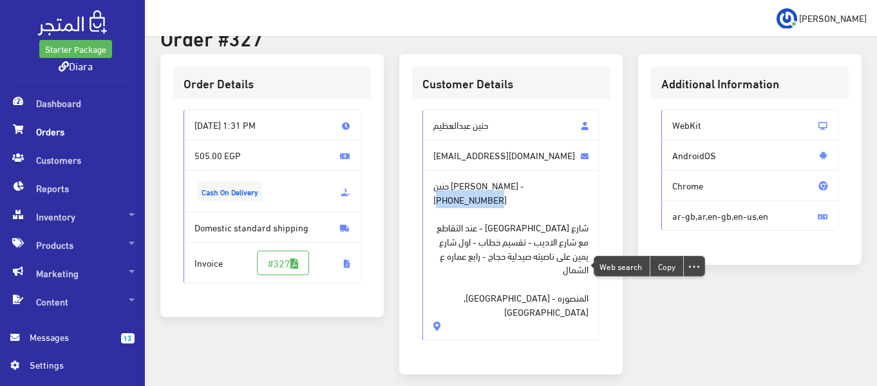
copy span "شارع سامية الجمل - عند التقاطع مع شارع الاديب - تقسيم خطاب - اول شارع يمين على …"
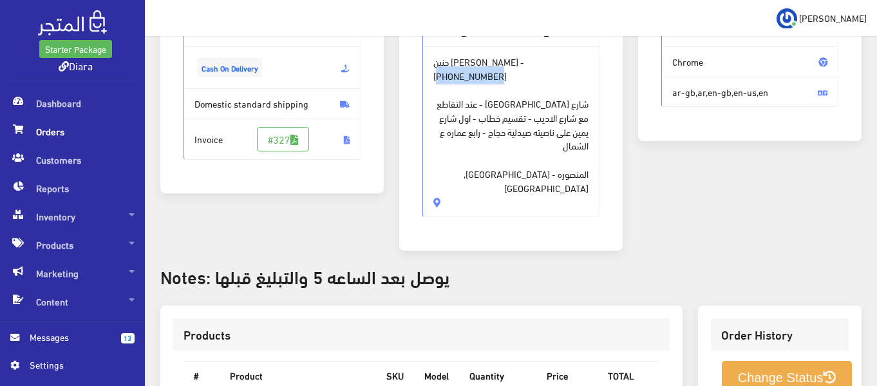
scroll to position [386, 0]
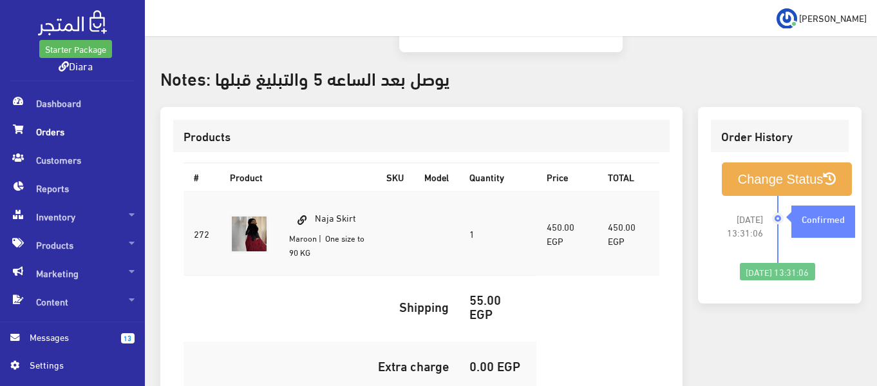
drag, startPoint x: 373, startPoint y: 177, endPoint x: 318, endPoint y: 177, distance: 54.7
click at [318, 191] on td "Naja Skirt Maroon | One size to 90 KG" at bounding box center [327, 233] width 97 height 84
copy td "Naja Skirt"
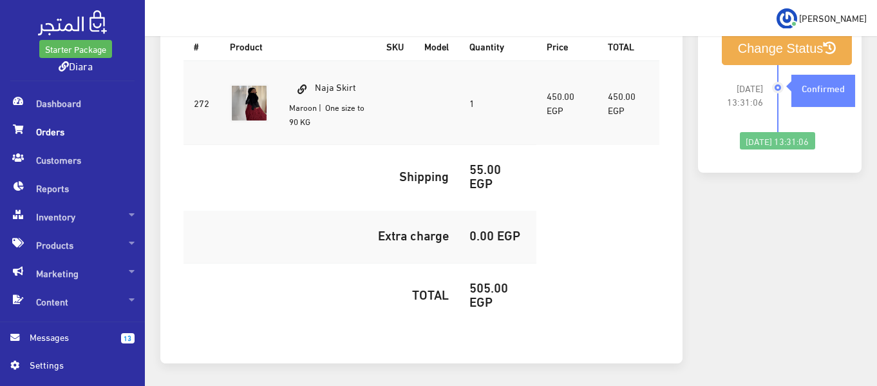
scroll to position [524, 0]
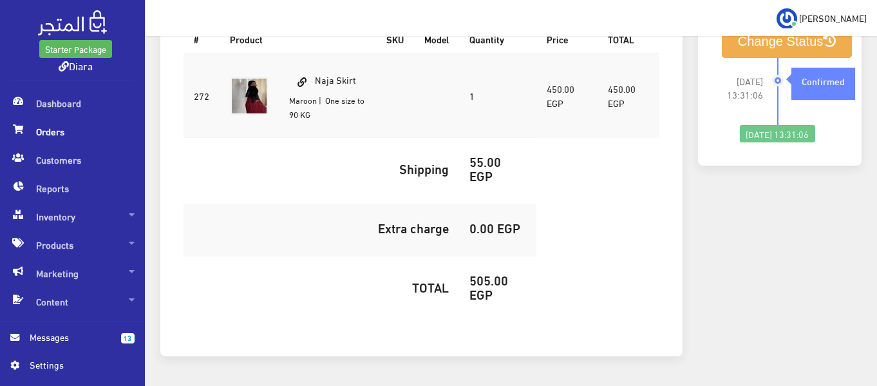
click at [475, 272] on h5 "505.00 EGP" at bounding box center [497, 286] width 57 height 28
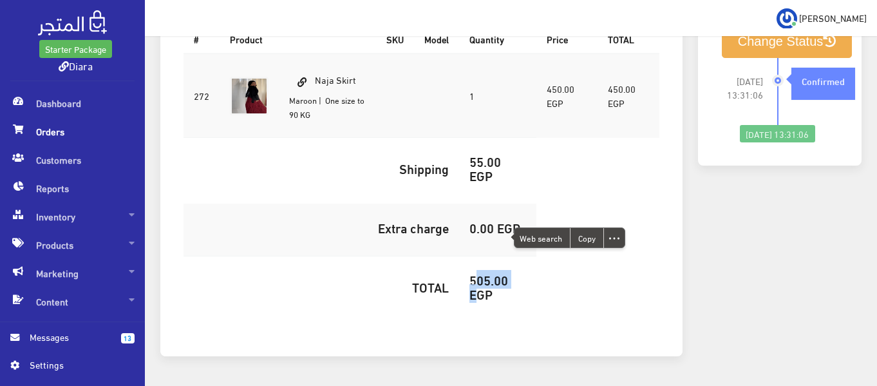
copy h5 "505.00"
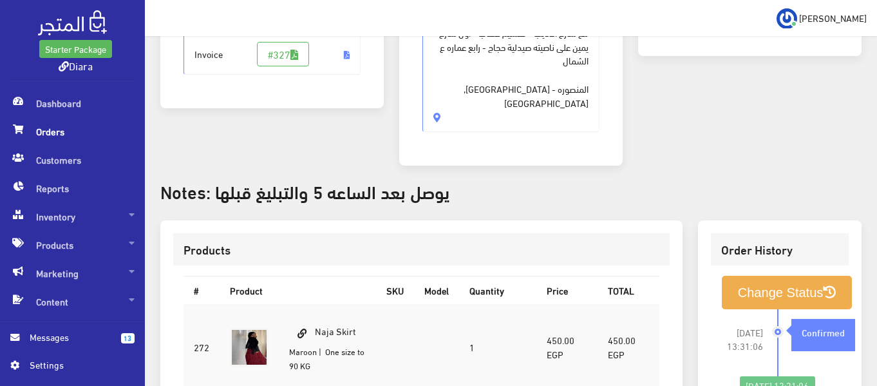
scroll to position [267, 0]
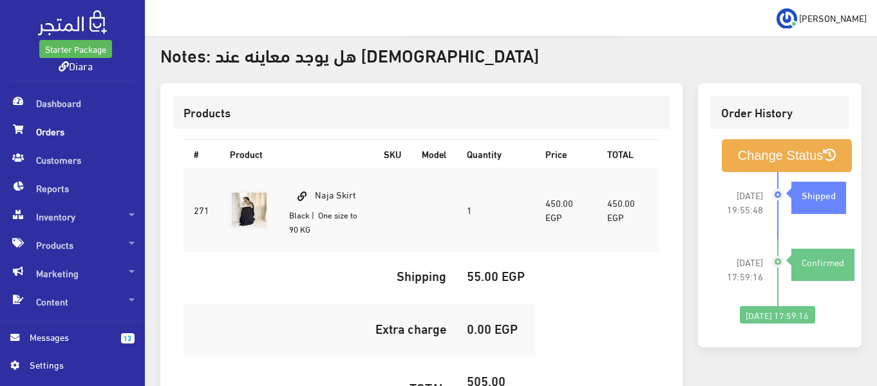
scroll to position [451, 0]
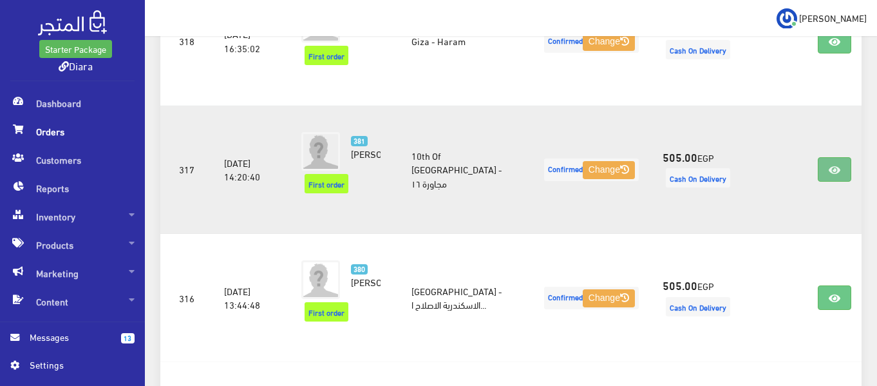
scroll to position [902, 0]
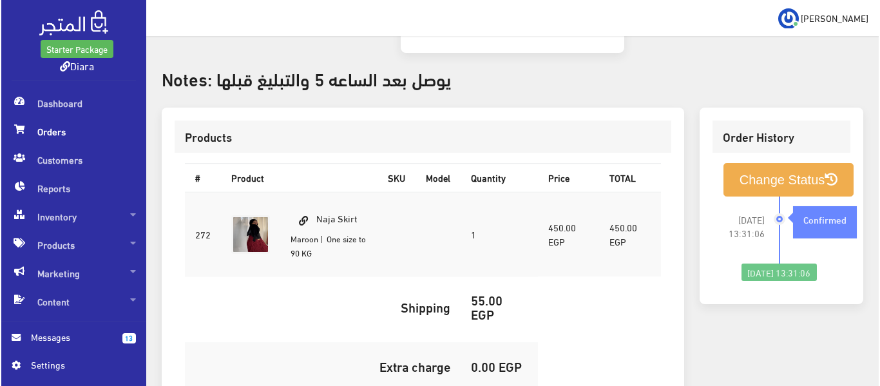
scroll to position [386, 0]
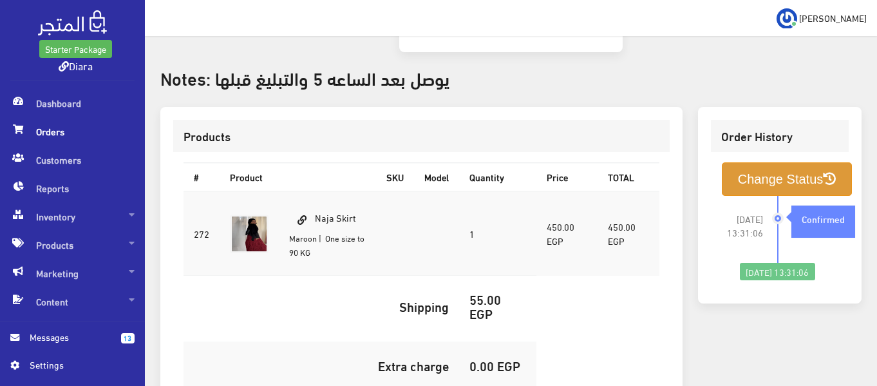
click at [744, 162] on button "Change Status" at bounding box center [787, 178] width 131 height 33
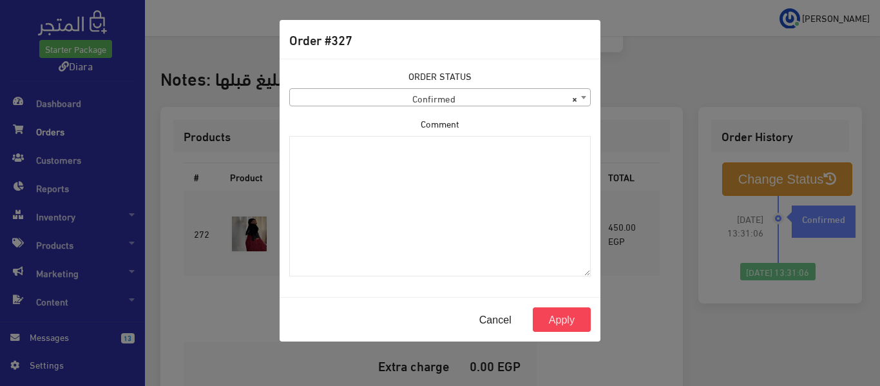
click at [465, 101] on span "× Confirmed" at bounding box center [440, 98] width 300 height 18
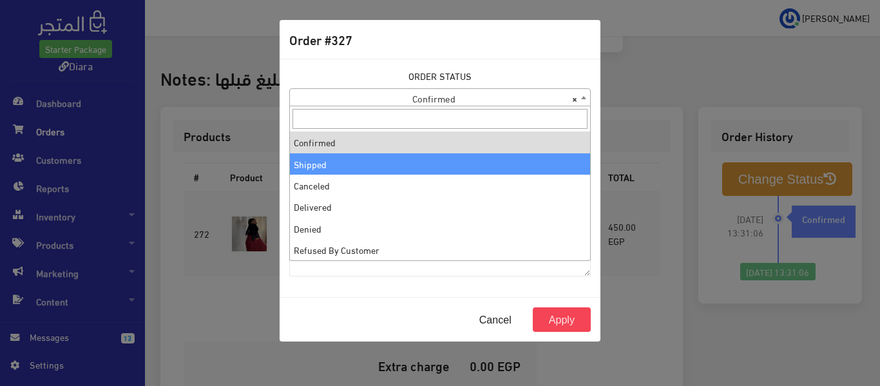
select select "2"
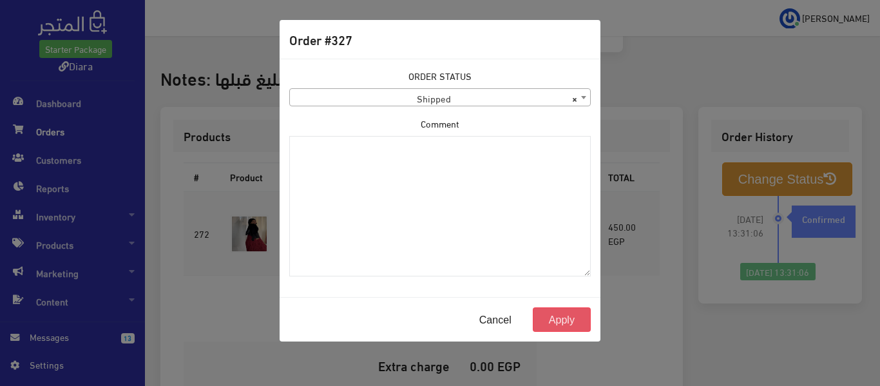
click at [554, 319] on button "Apply" at bounding box center [562, 319] width 58 height 24
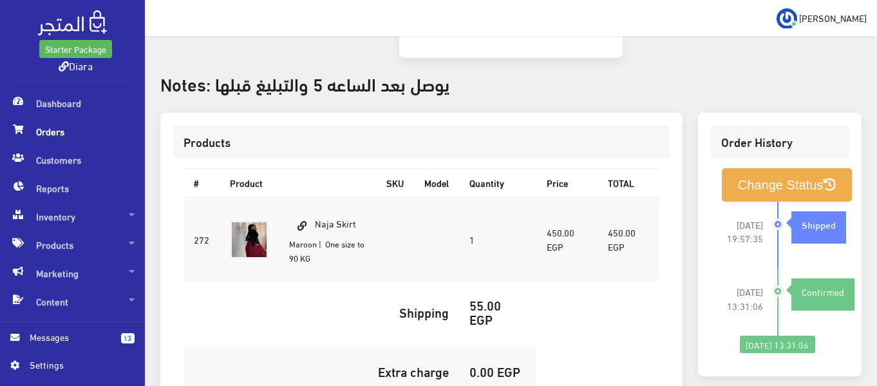
scroll to position [386, 0]
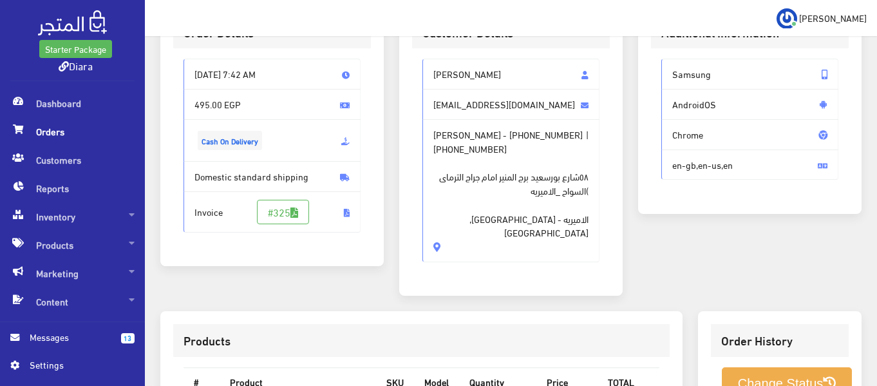
scroll to position [64, 0]
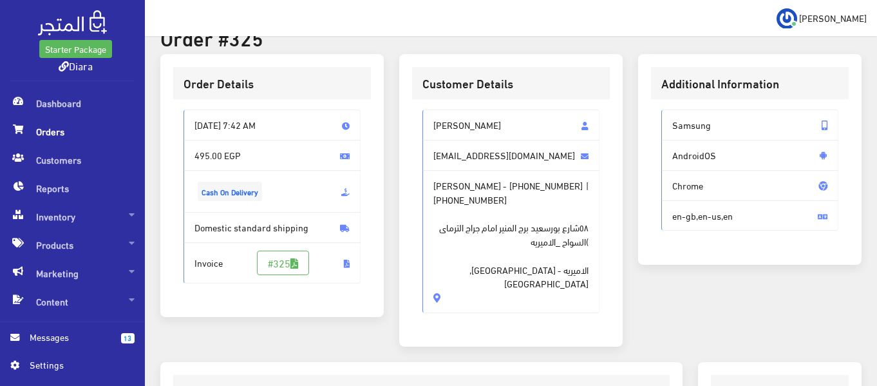
drag, startPoint x: 491, startPoint y: 125, endPoint x: 420, endPoint y: 129, distance: 70.9
click at [420, 129] on div "ساره شعبان shapnsara@gmail.com ساره شعبان - +201147338325 | +201147338325 ٥٨شار…" at bounding box center [511, 216] width 198 height 234
copy span "ساره شعبان"
click at [509, 189] on span "+201147338325" at bounding box center [545, 185] width 73 height 14
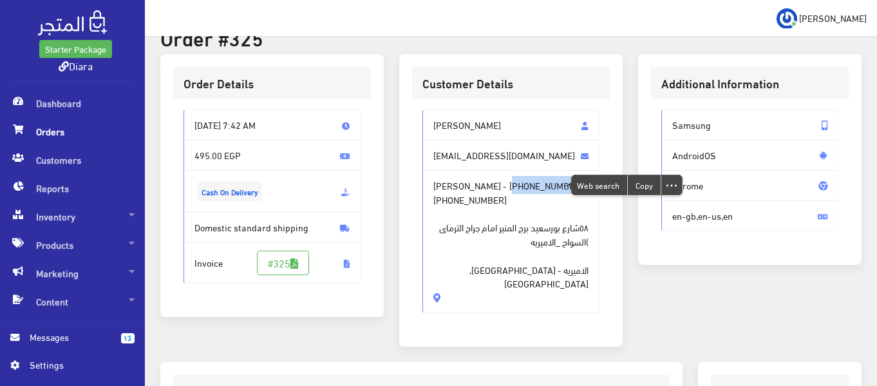
copy span "201147338325"
drag, startPoint x: 495, startPoint y: 278, endPoint x: 590, endPoint y: 227, distance: 108.0
click at [590, 227] on span "ساره شعبان - +201147338325 | +201147338325 ٥٨شارع بورسعيد برج المنير امام جراج …" at bounding box center [510, 241] width 177 height 143
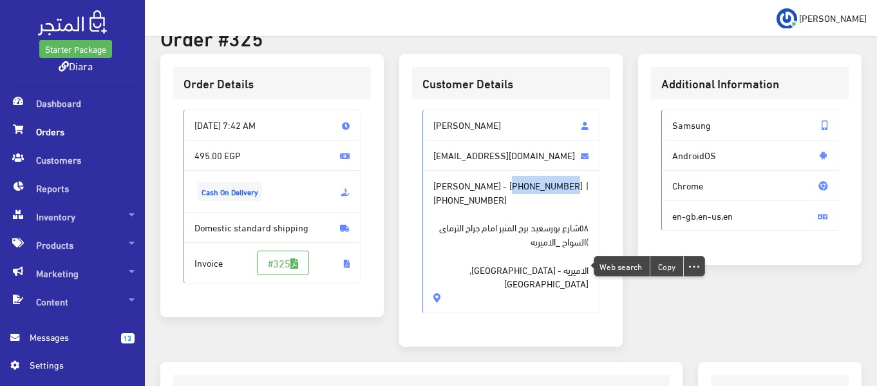
copy span "٥٨شارع بورسعيد برج المنير امام جراج الترماى )السواح _الاميريه الاميريه - Cairo,…"
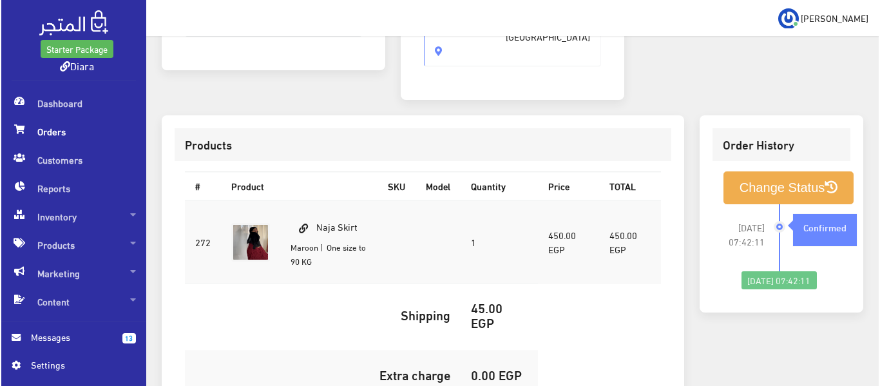
scroll to position [386, 0]
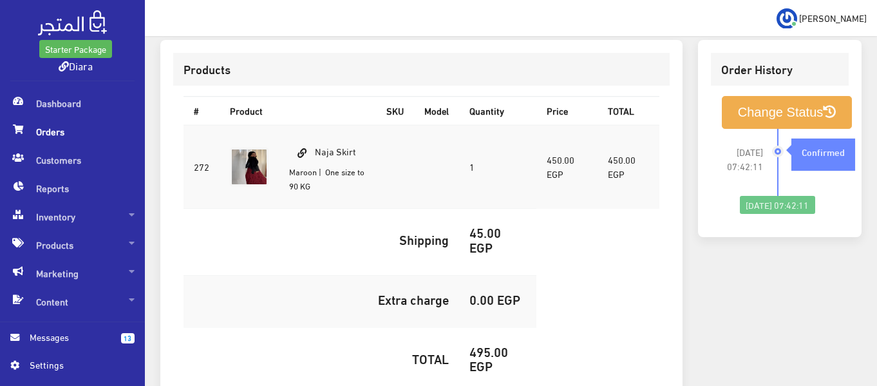
drag, startPoint x: 368, startPoint y: 138, endPoint x: 316, endPoint y: 146, distance: 52.7
click at [316, 146] on td "Naja Skirt Maroon | One size to 90 KG" at bounding box center [327, 167] width 97 height 84
copy td "Naja Skirt"
click at [487, 344] on h5 "495.00 EGP" at bounding box center [497, 358] width 57 height 28
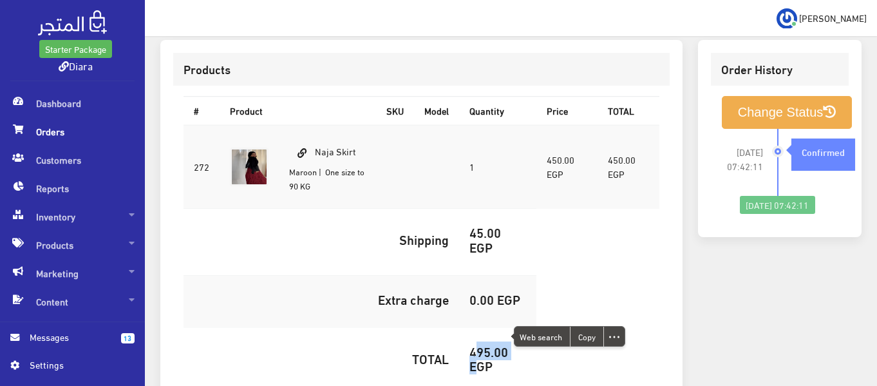
copy h5 "495.00"
click at [740, 96] on button "Change Status" at bounding box center [787, 112] width 131 height 33
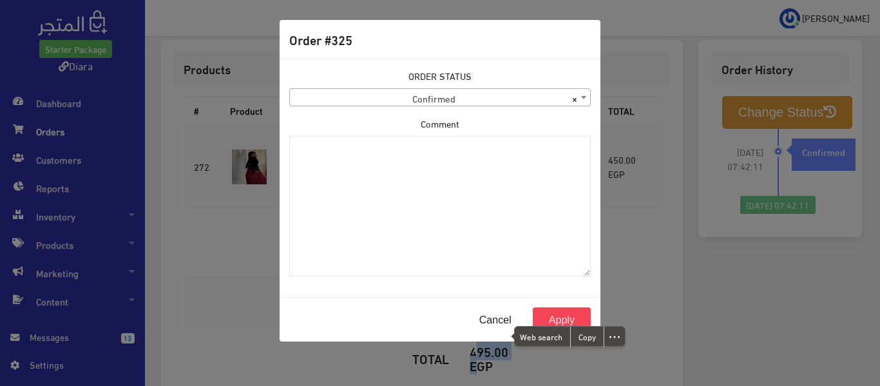
click at [412, 88] on div "ORDER STATUS Confirmed Shipped Canceled Delivered Denied Refused By Customer Pe…" at bounding box center [439, 87] width 301 height 37
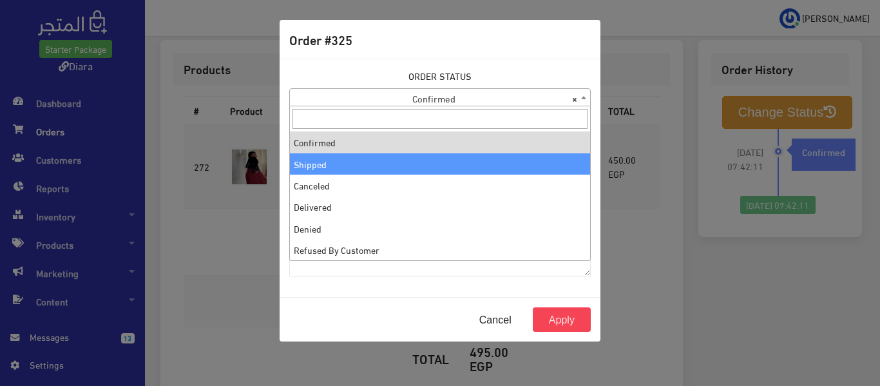
select select "2"
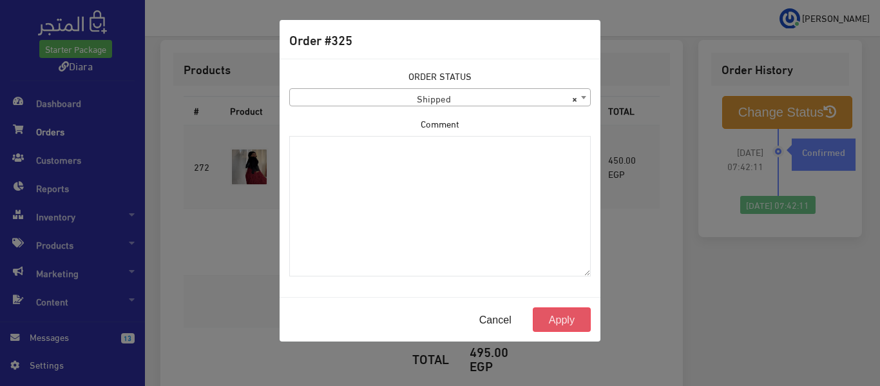
click at [568, 319] on button "Apply" at bounding box center [562, 319] width 58 height 24
